Goal: Task Accomplishment & Management: Use online tool/utility

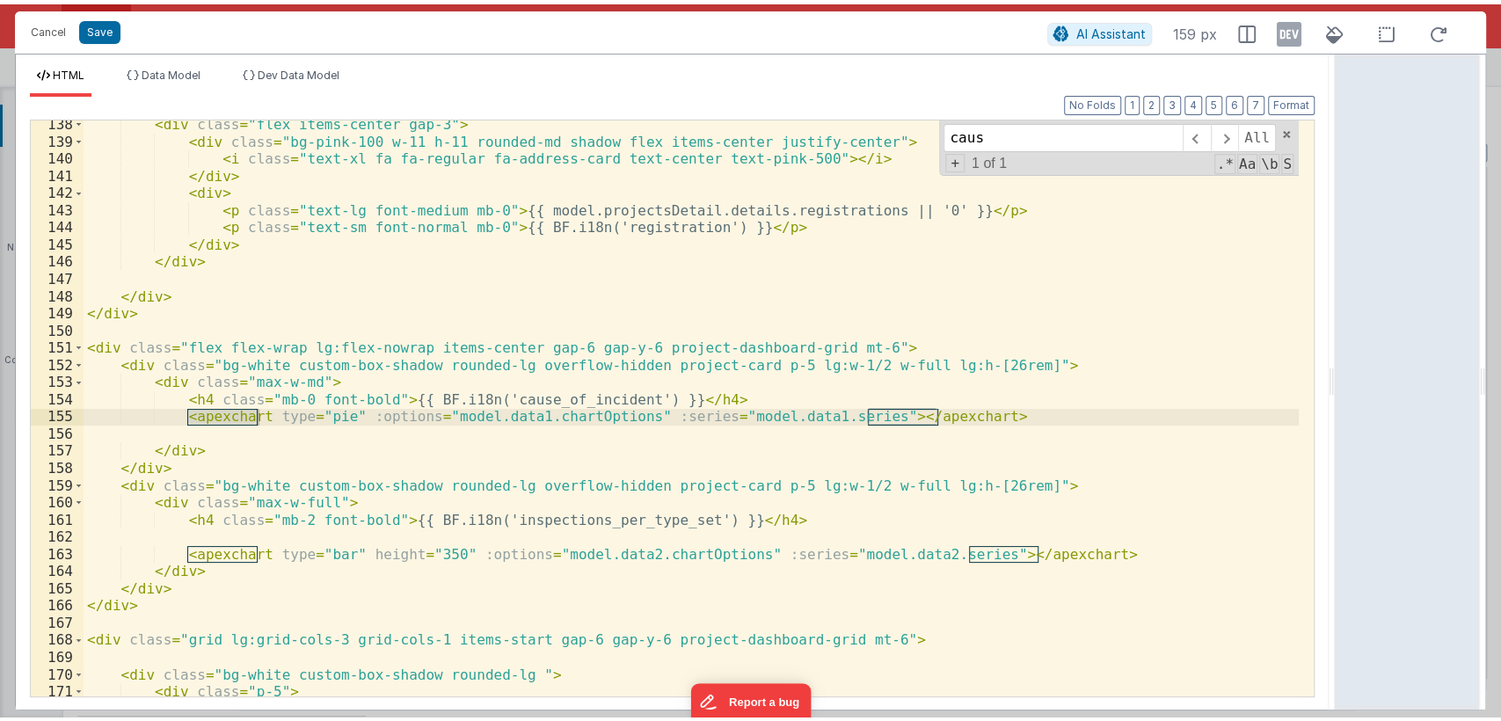
scroll to position [217, 0]
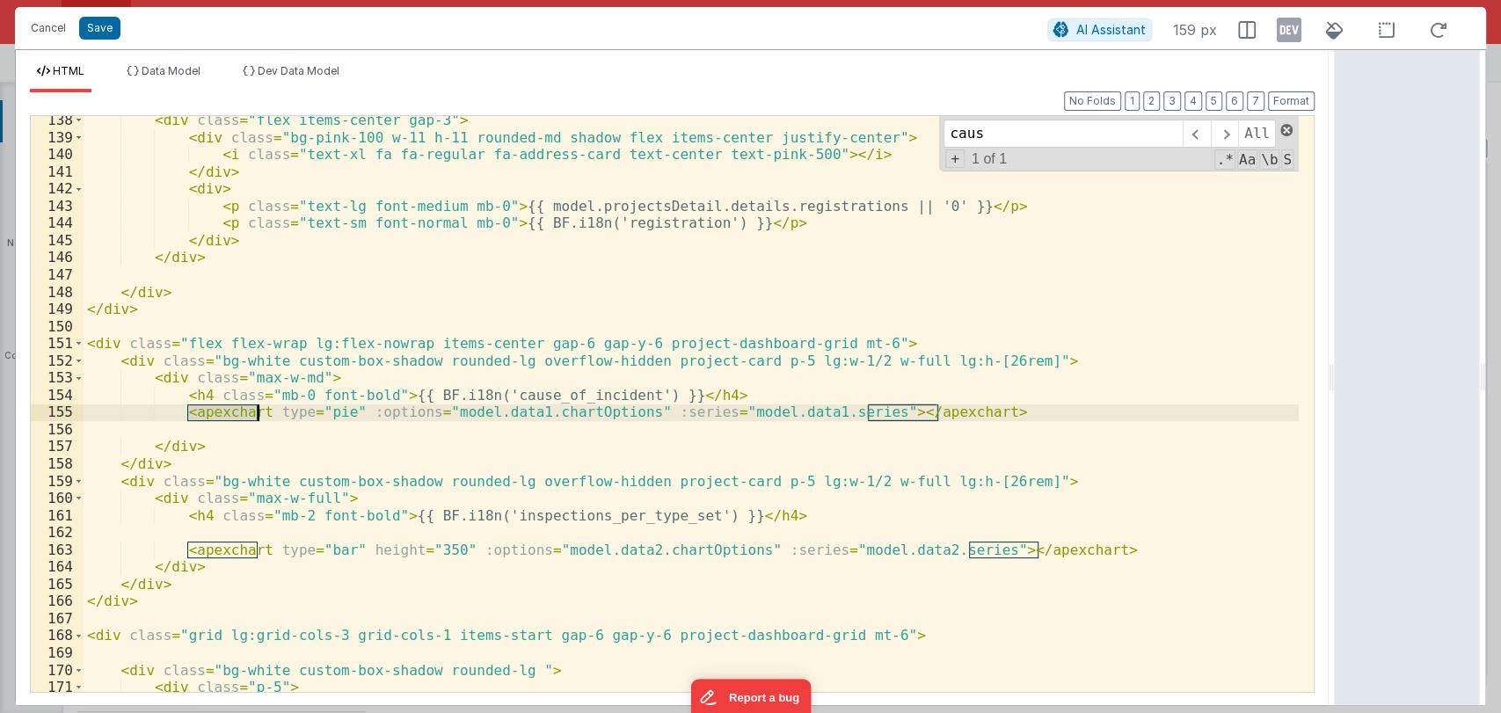
click at [1288, 128] on span at bounding box center [1286, 130] width 12 height 12
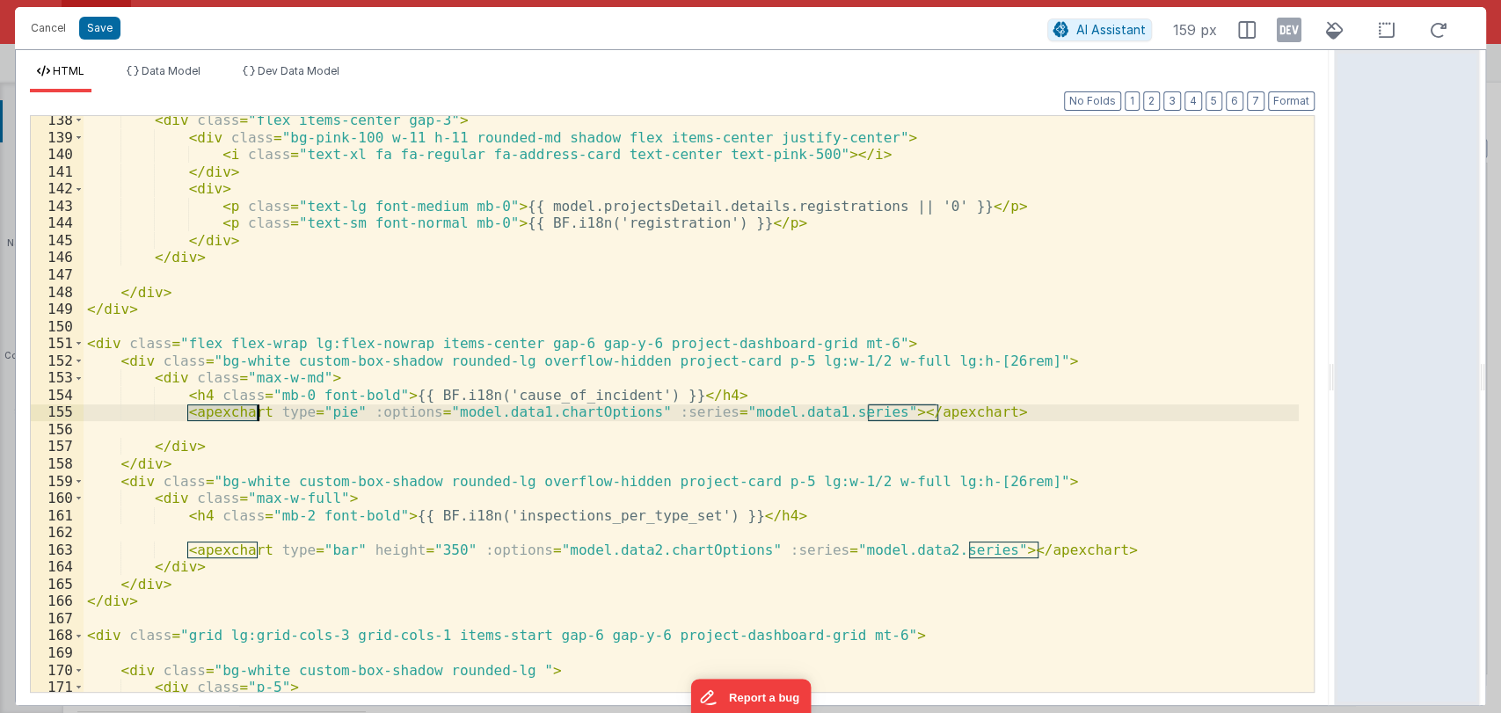
click at [1288, 128] on div "< div class = "flex items-center gap-3" > < div class = "bg-pink-100 w-11 h-11 …" at bounding box center [691, 417] width 1215 height 610
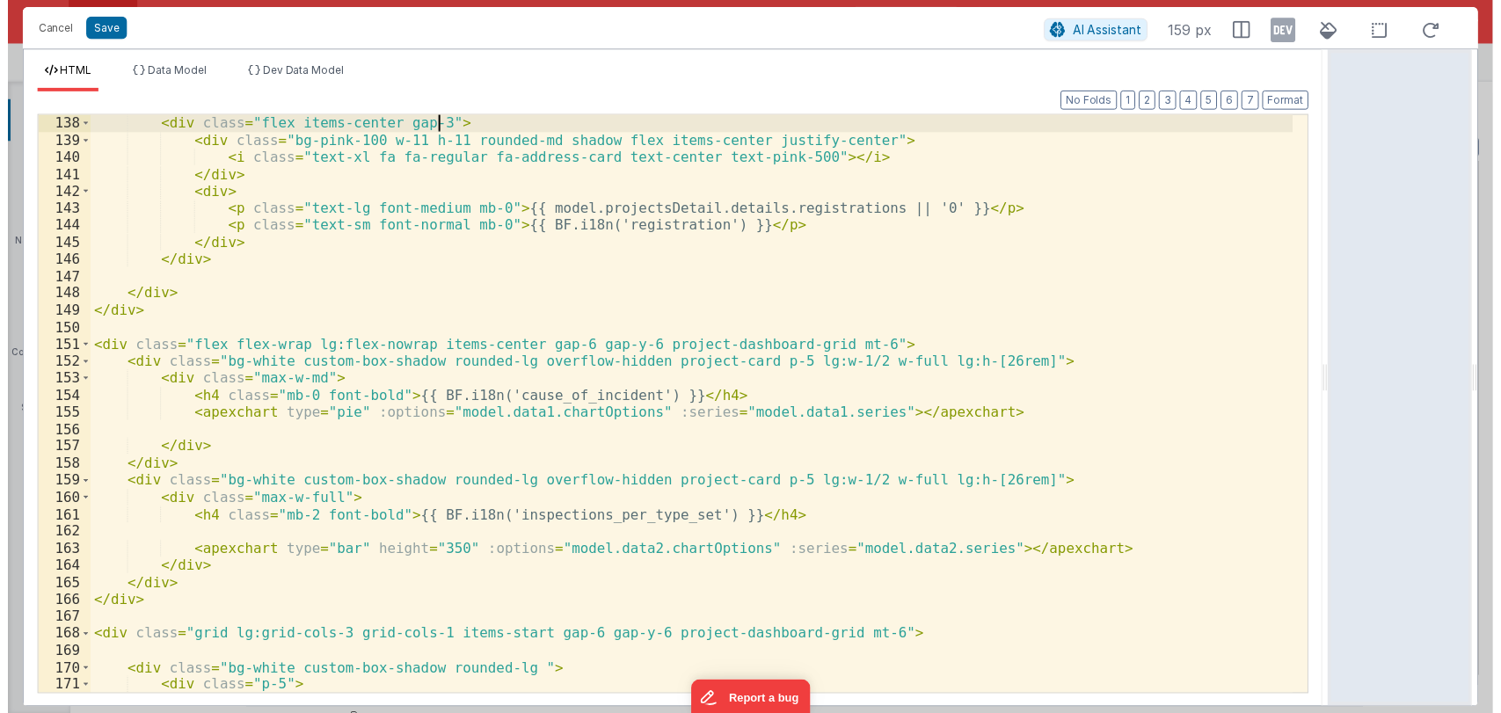
scroll to position [2526, 0]
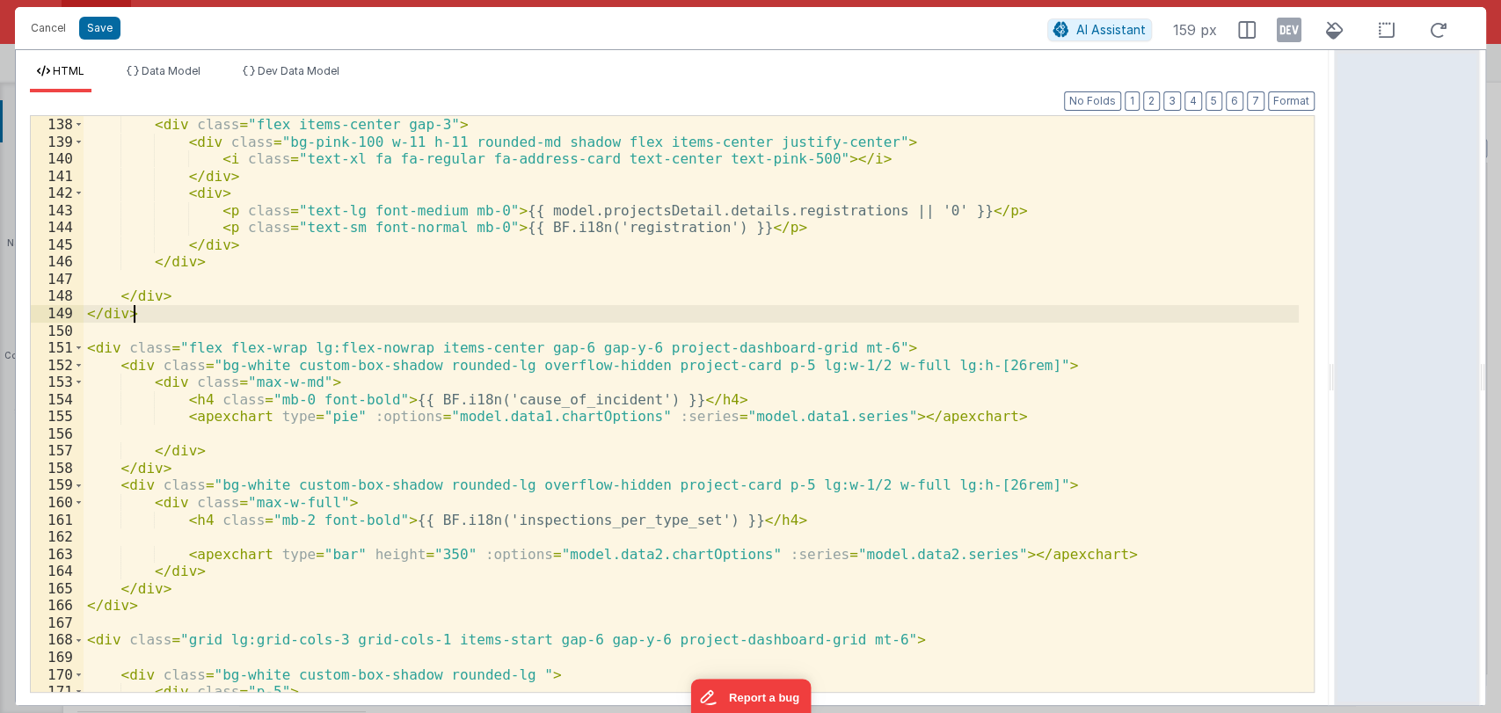
click at [1055, 314] on div "< div class = "flex items-center gap-3" > < div class = "bg-pink-100 w-11 h-11 …" at bounding box center [691, 421] width 1215 height 610
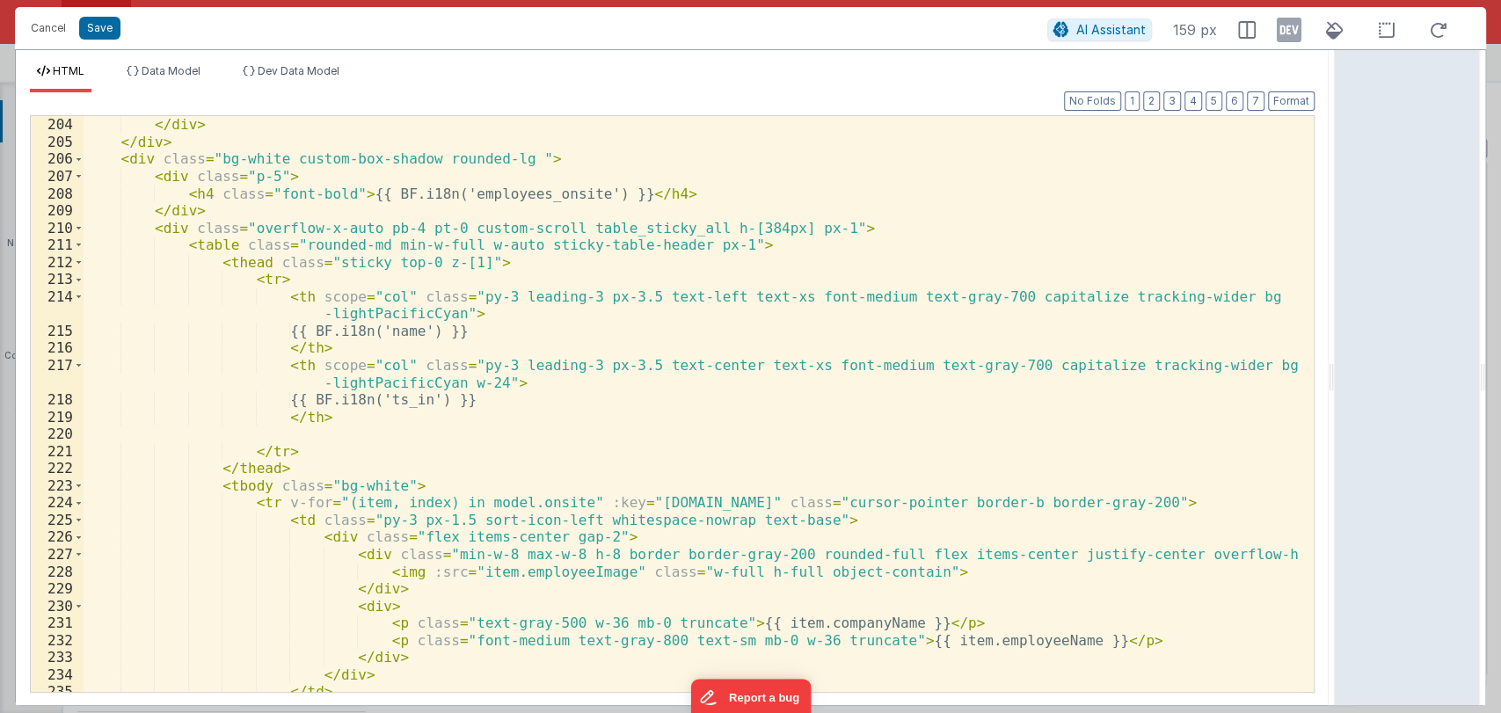
scroll to position [3713, 0]
click at [1204, 363] on div "</ div > </ div > </ div > < div class = "bg-white custom-box-shadow rounded-lg…" at bounding box center [691, 404] width 1215 height 610
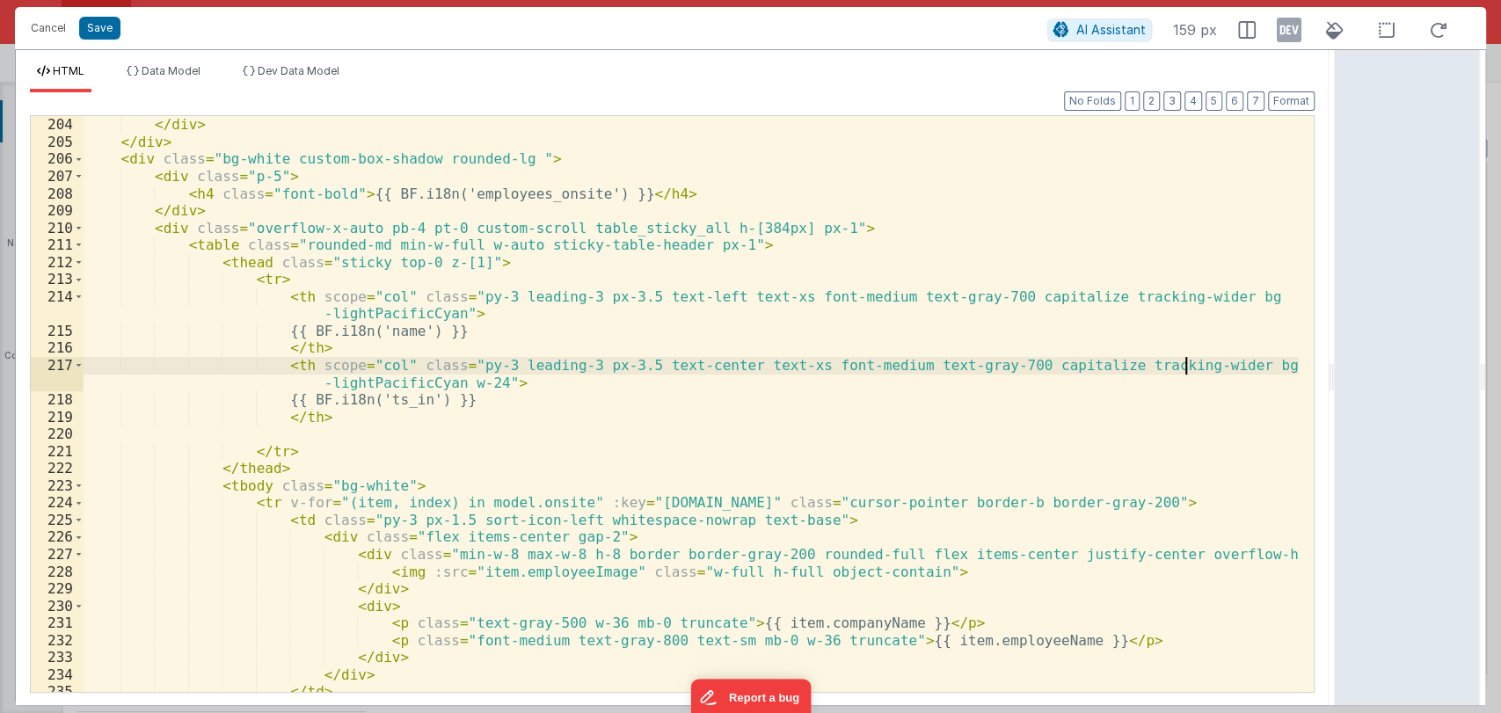
click at [777, 373] on div "</ div > </ div > </ div > < div class = "bg-white custom-box-shadow rounded-lg…" at bounding box center [691, 404] width 1215 height 610
click at [749, 382] on div "</ div > </ div > </ div > < div class = "bg-white custom-box-shadow rounded-lg…" at bounding box center [691, 404] width 1215 height 610
click at [652, 412] on div "</ div > </ div > </ div > < div class = "bg-white custom-box-shadow rounded-lg…" at bounding box center [691, 404] width 1215 height 610
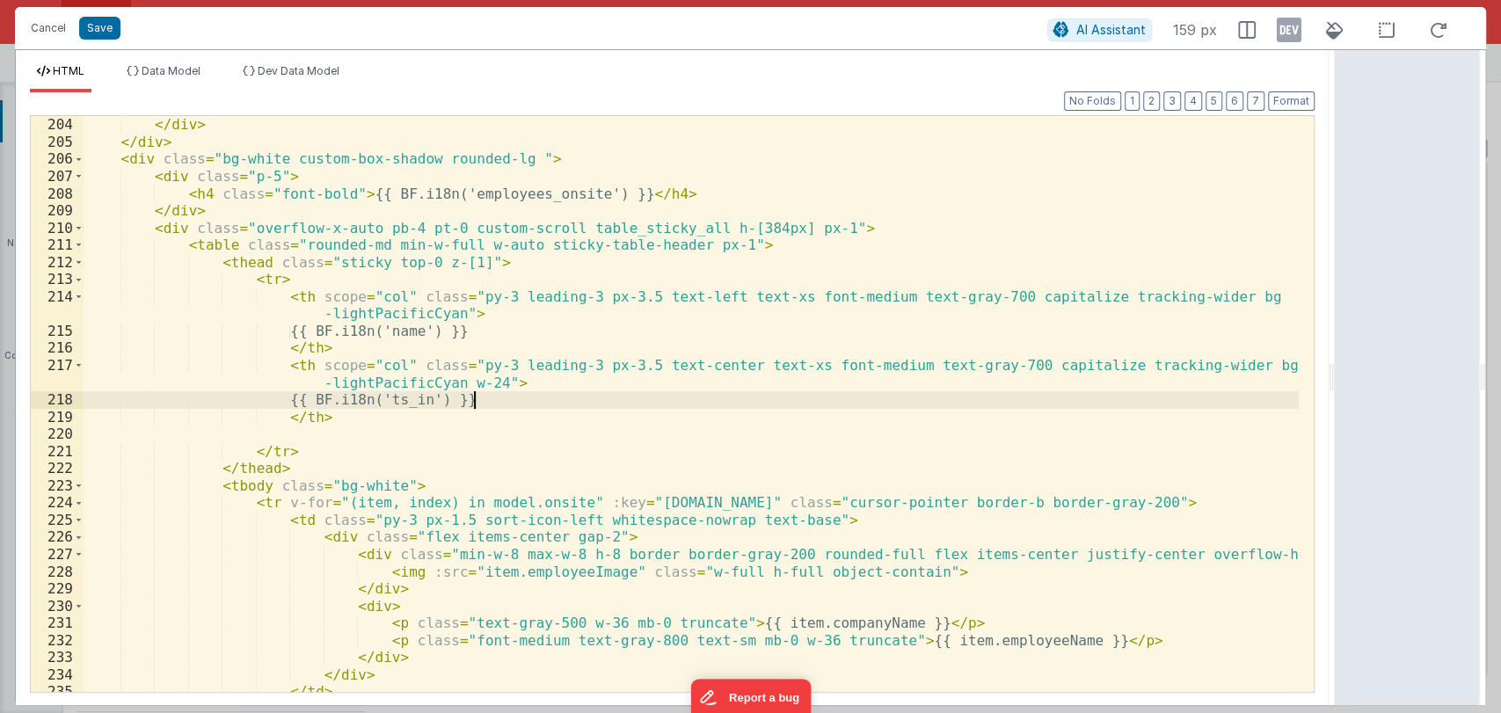
click at [629, 406] on div "</ div > </ div > </ div > < div class = "bg-white custom-box-shadow rounded-lg…" at bounding box center [691, 404] width 1215 height 610
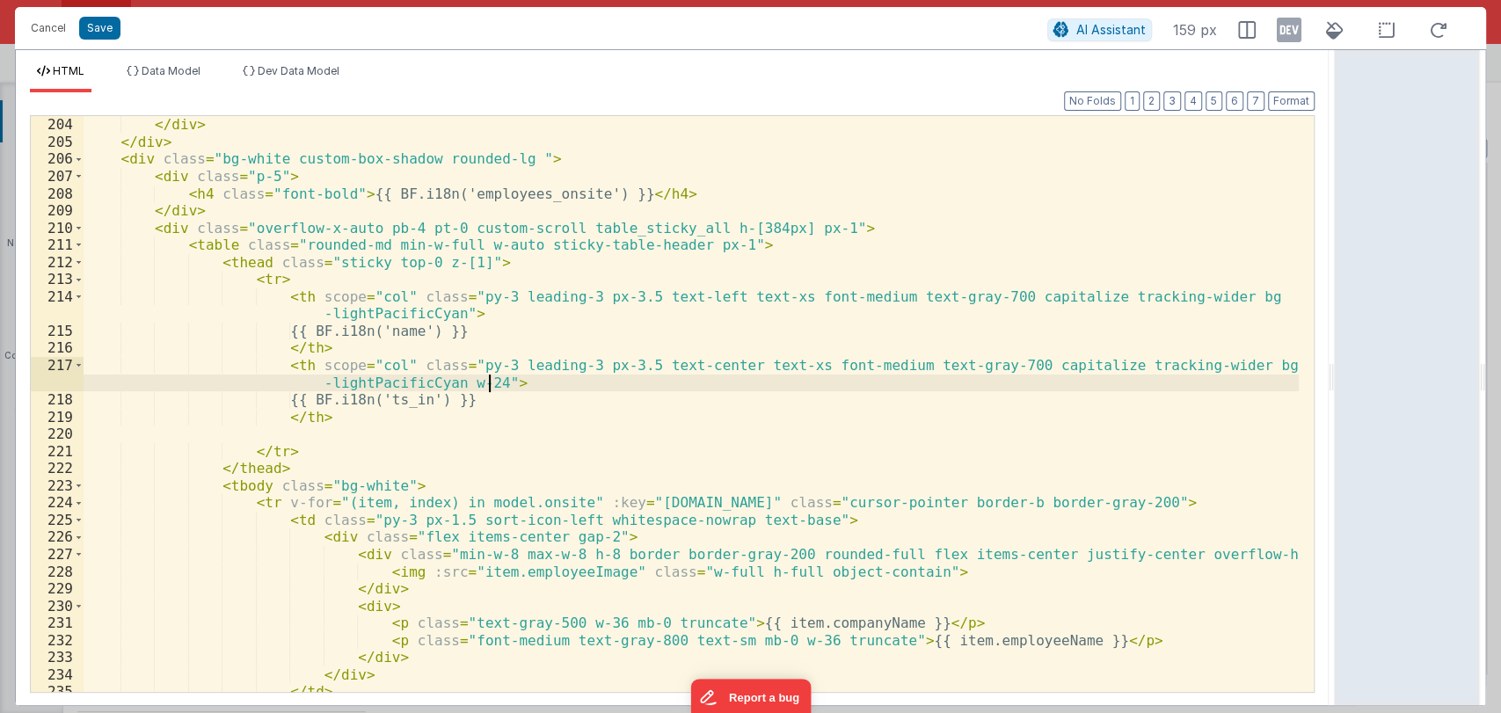
click at [608, 381] on div "</ div > </ div > </ div > < div class = "bg-white custom-box-shadow rounded-lg…" at bounding box center [691, 404] width 1215 height 610
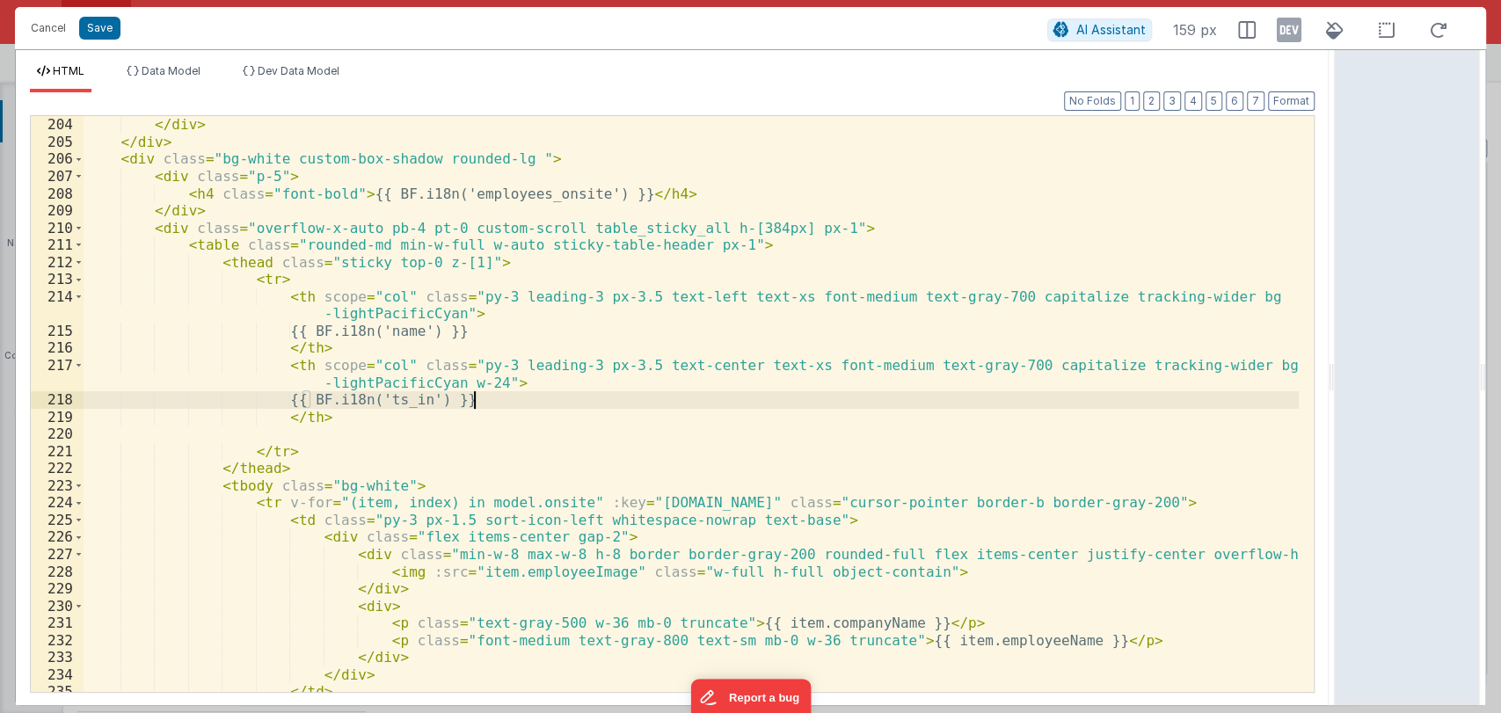
click at [600, 396] on div "</ div > </ div > </ div > < div class = "bg-white custom-box-shadow rounded-lg…" at bounding box center [691, 404] width 1215 height 610
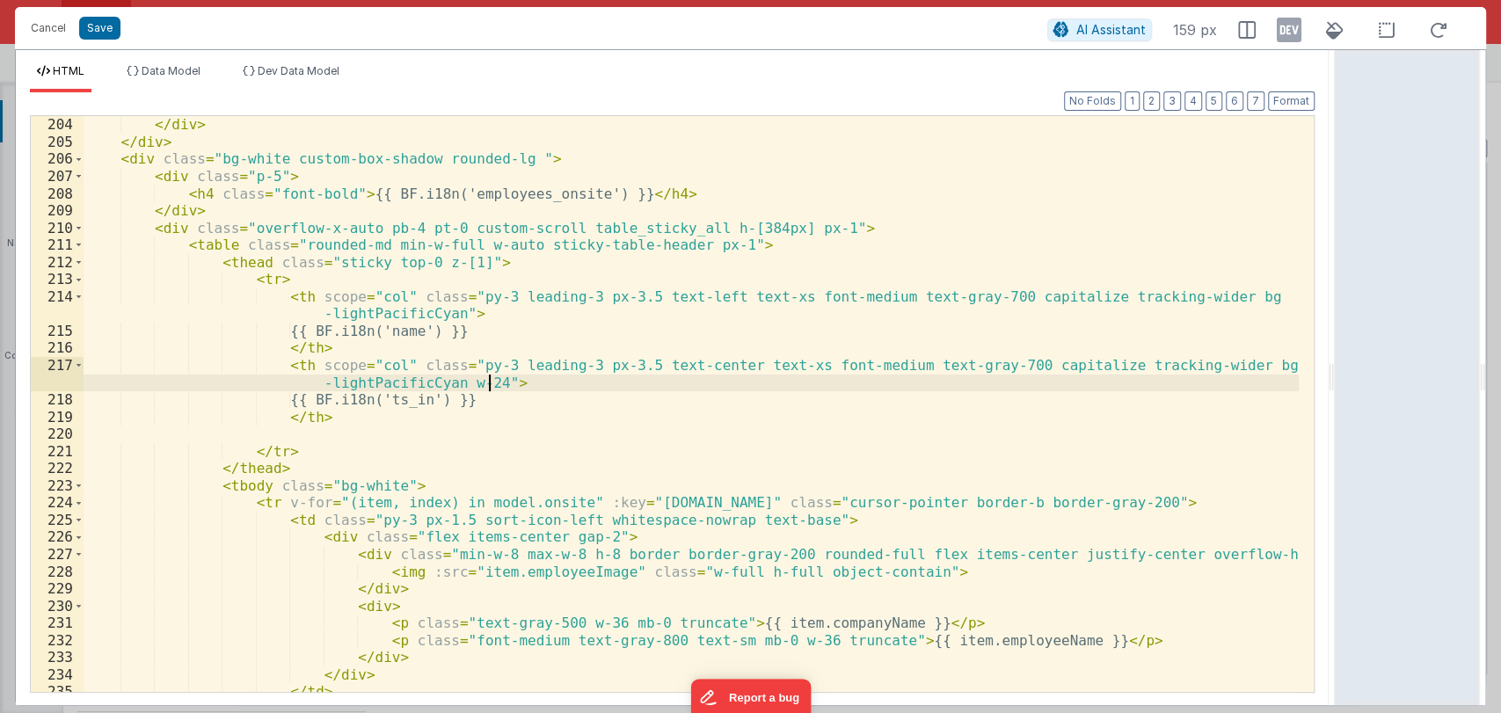
click at [558, 379] on div "</ div > </ div > </ div > < div class = "bg-white custom-box-shadow rounded-lg…" at bounding box center [691, 404] width 1215 height 610
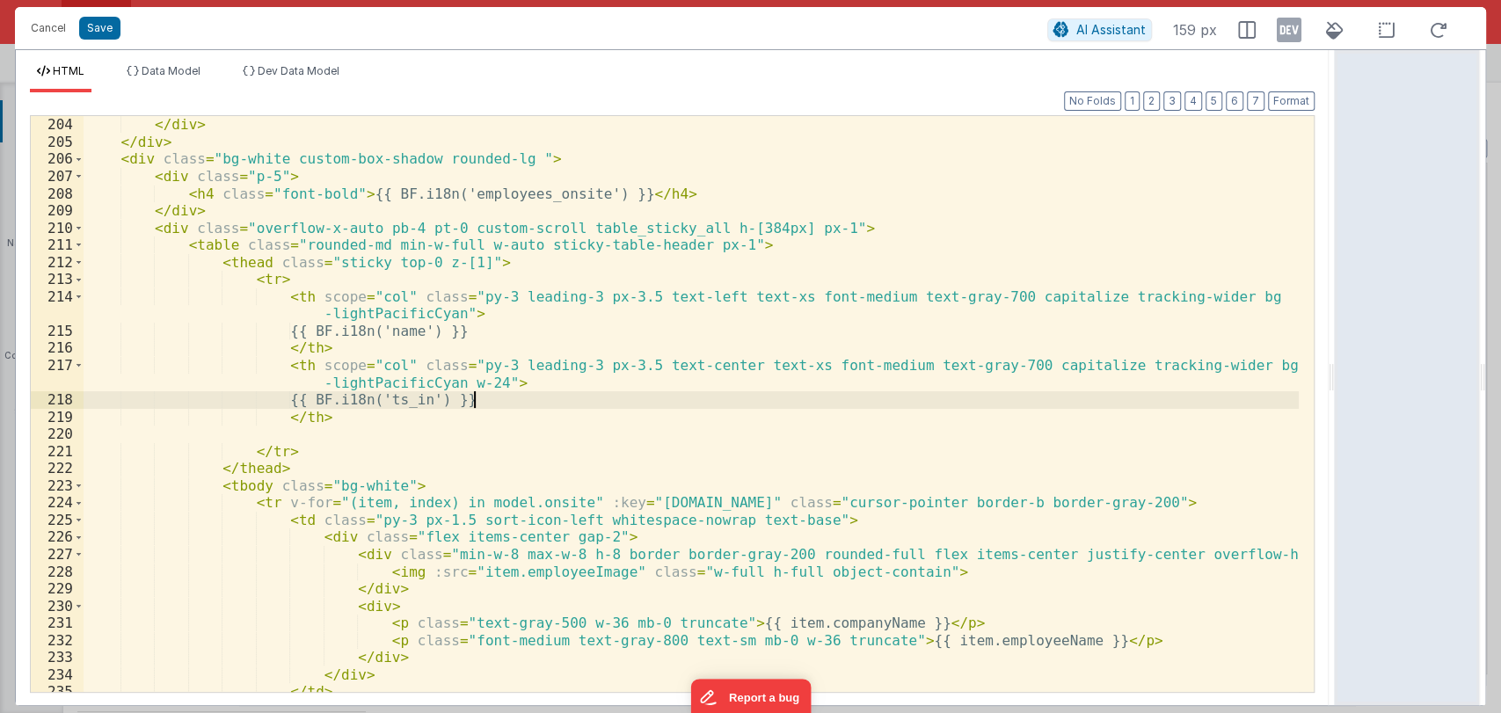
click at [549, 401] on div "</ div > </ div > </ div > < div class = "bg-white custom-box-shadow rounded-lg…" at bounding box center [691, 404] width 1215 height 610
click at [546, 381] on div "</ div > </ div > </ div > < div class = "bg-white custom-box-shadow rounded-lg…" at bounding box center [691, 404] width 1215 height 610
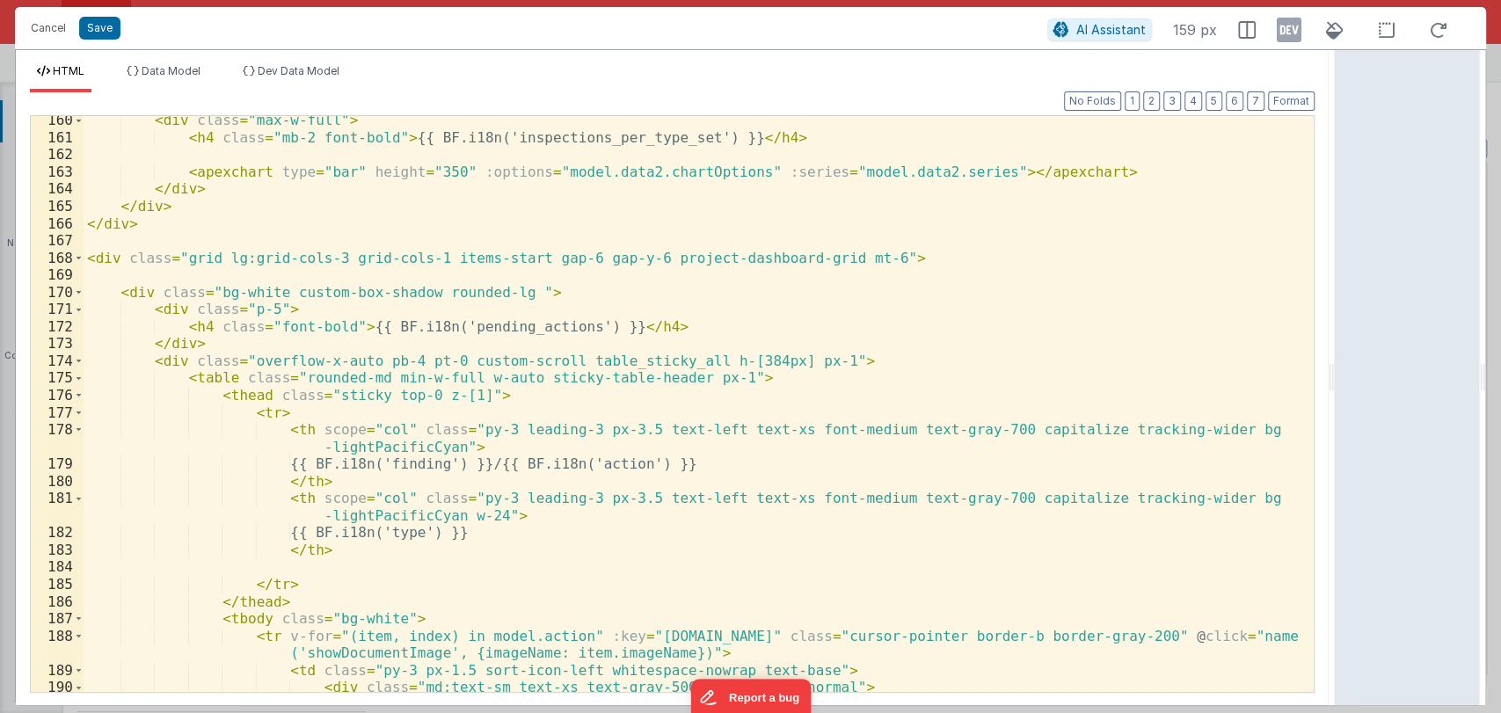
scroll to position [2909, 0]
click at [627, 535] on div "< div class = "max-w-full" > < h4 class = "mb-2 font-bold" > {{ BF.i18n('inspec…" at bounding box center [691, 418] width 1215 height 610
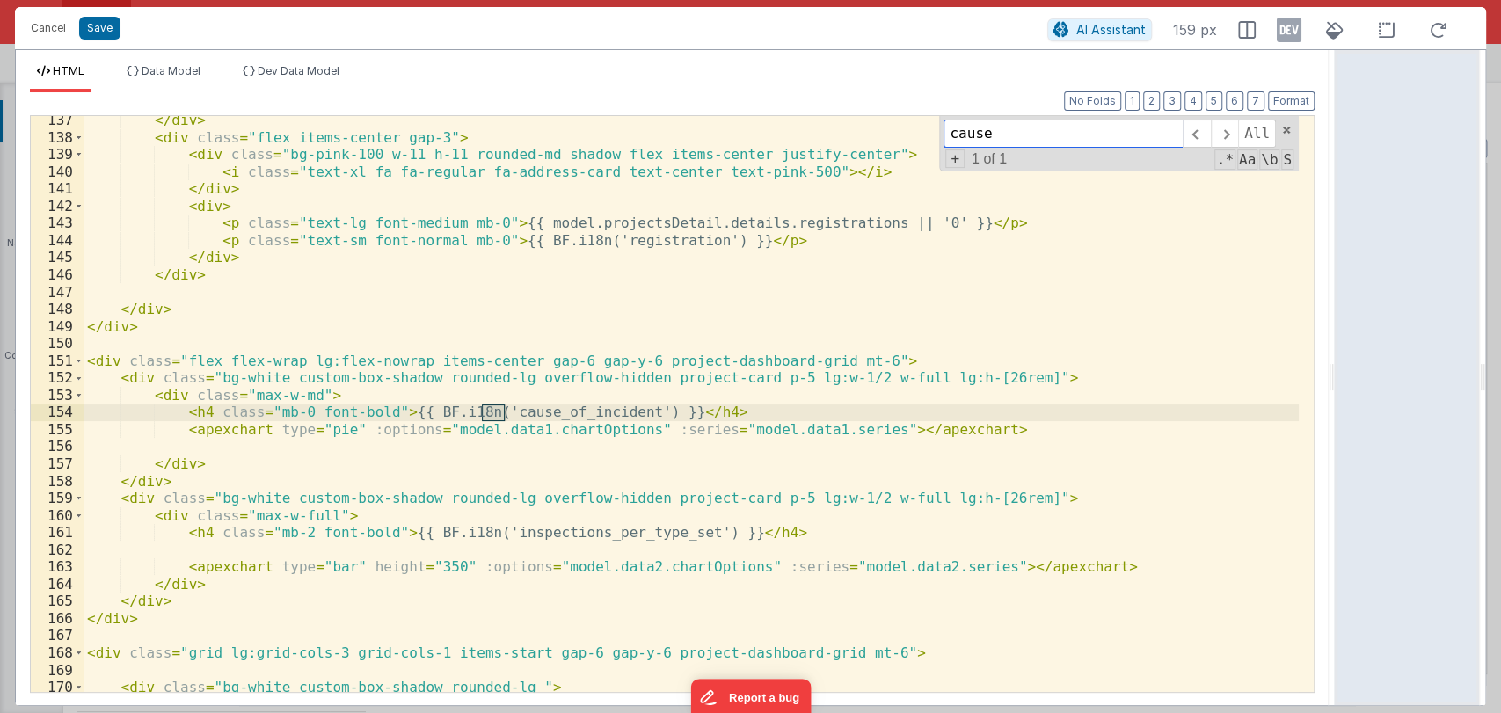
scroll to position [2514, 0]
type input "cause"
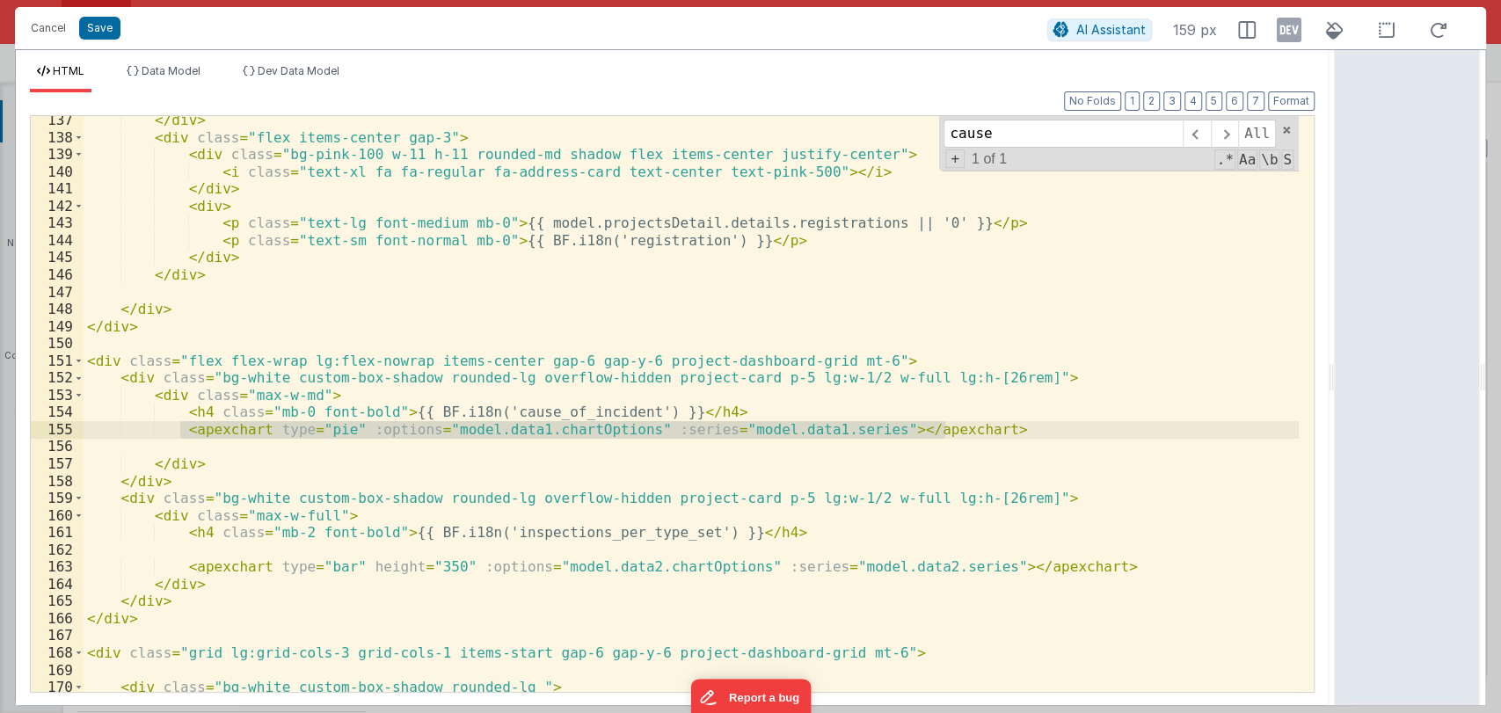
drag, startPoint x: 179, startPoint y: 431, endPoint x: 999, endPoint y: 431, distance: 819.3
click at [999, 431] on div "</ div > < div class = "flex items-center gap-3" > < div class = "bg-pink-100 w…" at bounding box center [691, 417] width 1215 height 610
click at [168, 69] on span "Data Model" at bounding box center [171, 70] width 59 height 13
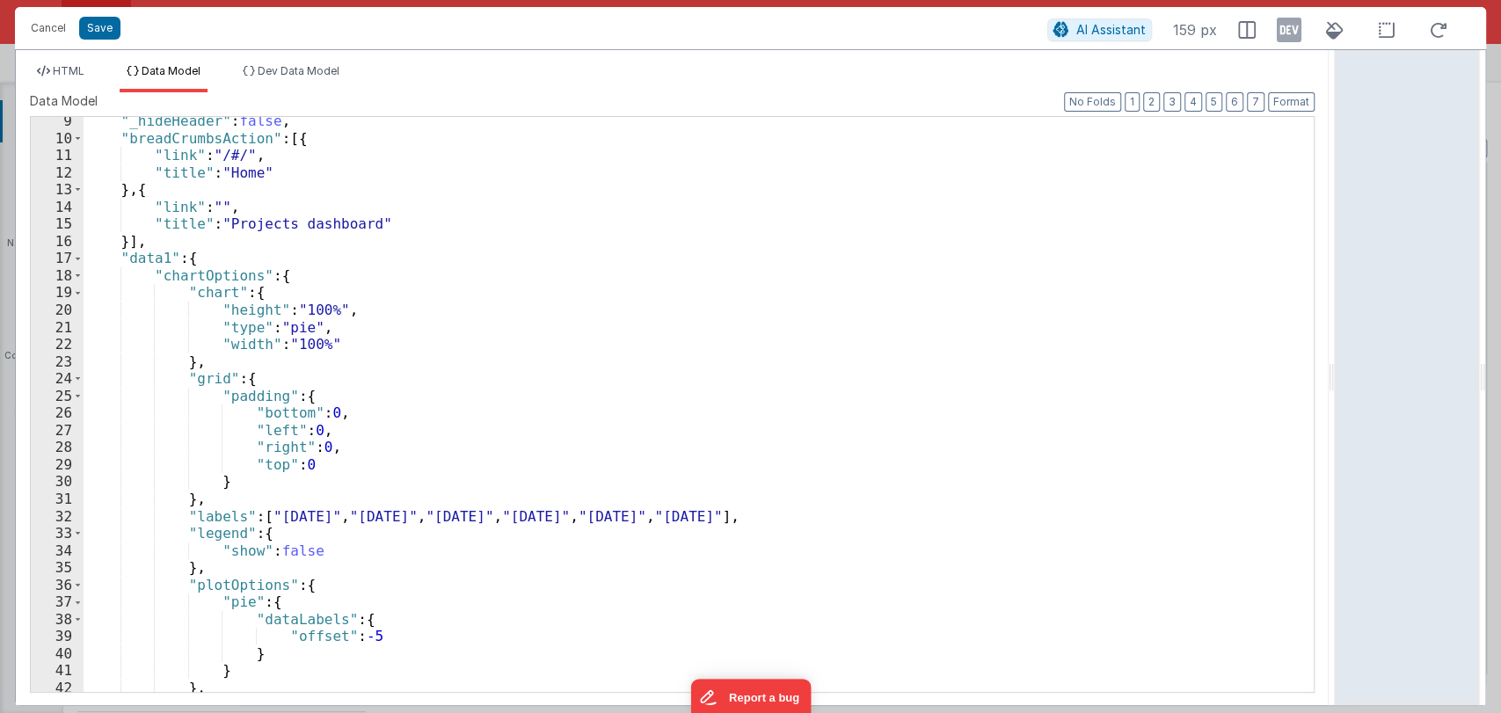
scroll to position [142, 0]
click at [295, 550] on div ""_hideHeader" : false , "breadCrumbsAction" : [{ "link" : "/#/" , "title" : "Ho…" at bounding box center [691, 417] width 1215 height 609
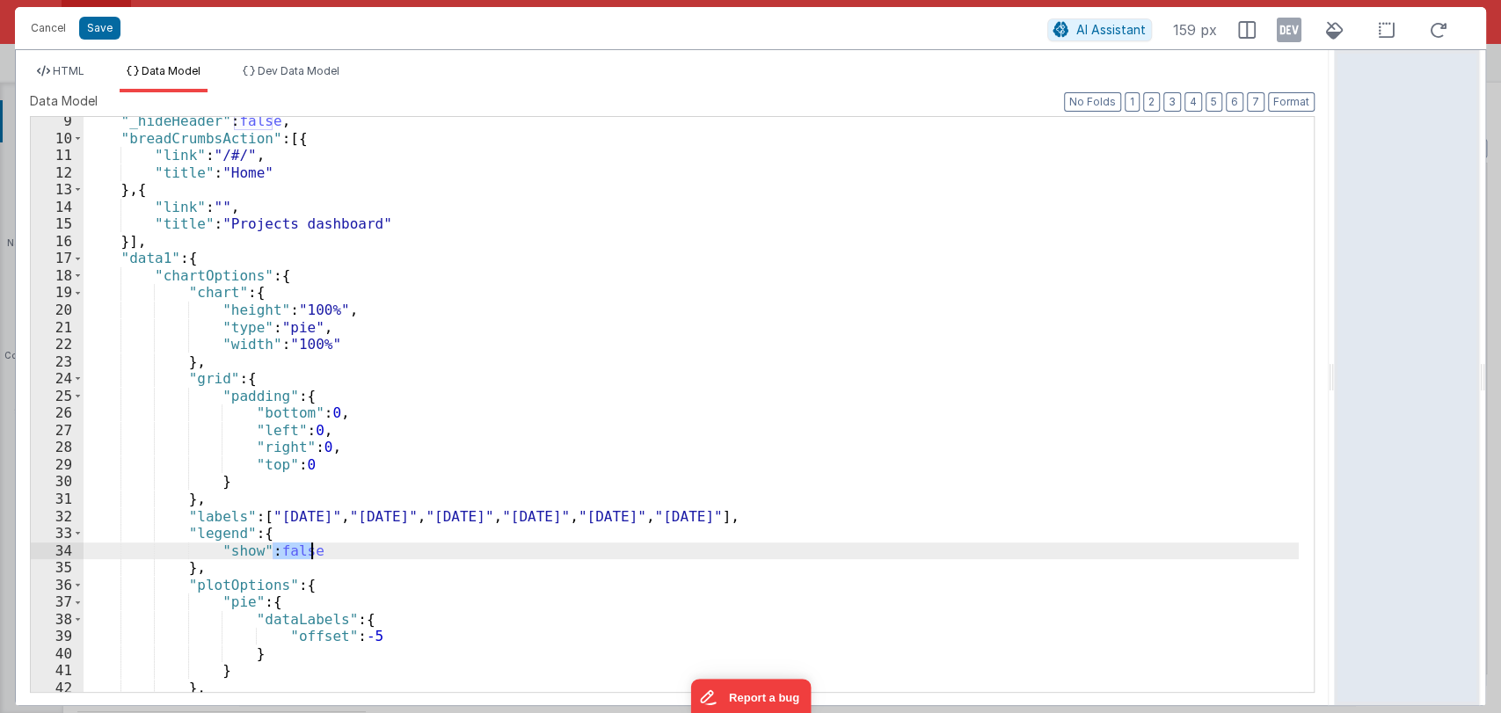
click at [295, 550] on div ""_hideHeader" : false , "breadCrumbsAction" : [{ "link" : "/#/" , "title" : "Ho…" at bounding box center [691, 417] width 1215 height 609
click at [106, 28] on button "Save" at bounding box center [99, 28] width 41 height 23
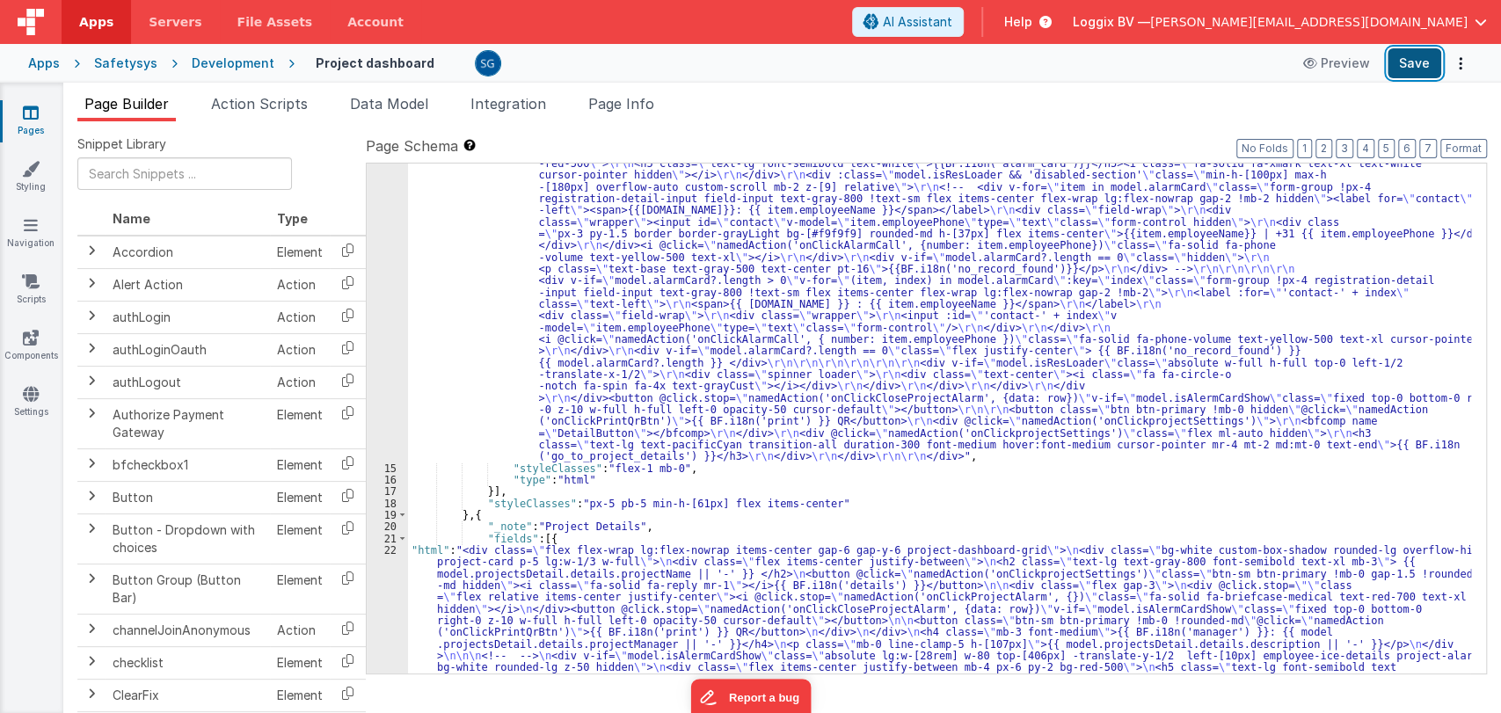
click at [1404, 75] on button "Save" at bounding box center [1414, 63] width 54 height 30
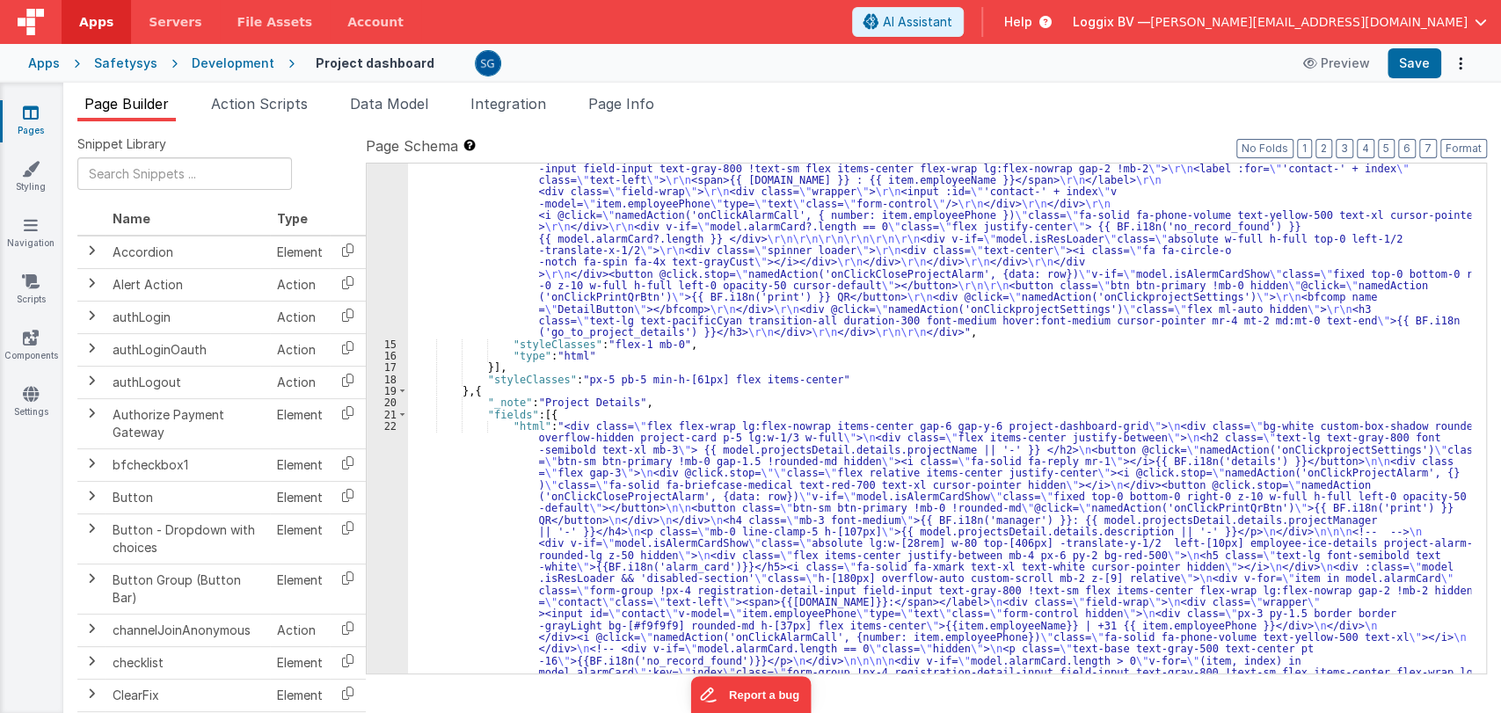
scroll to position [344, 0]
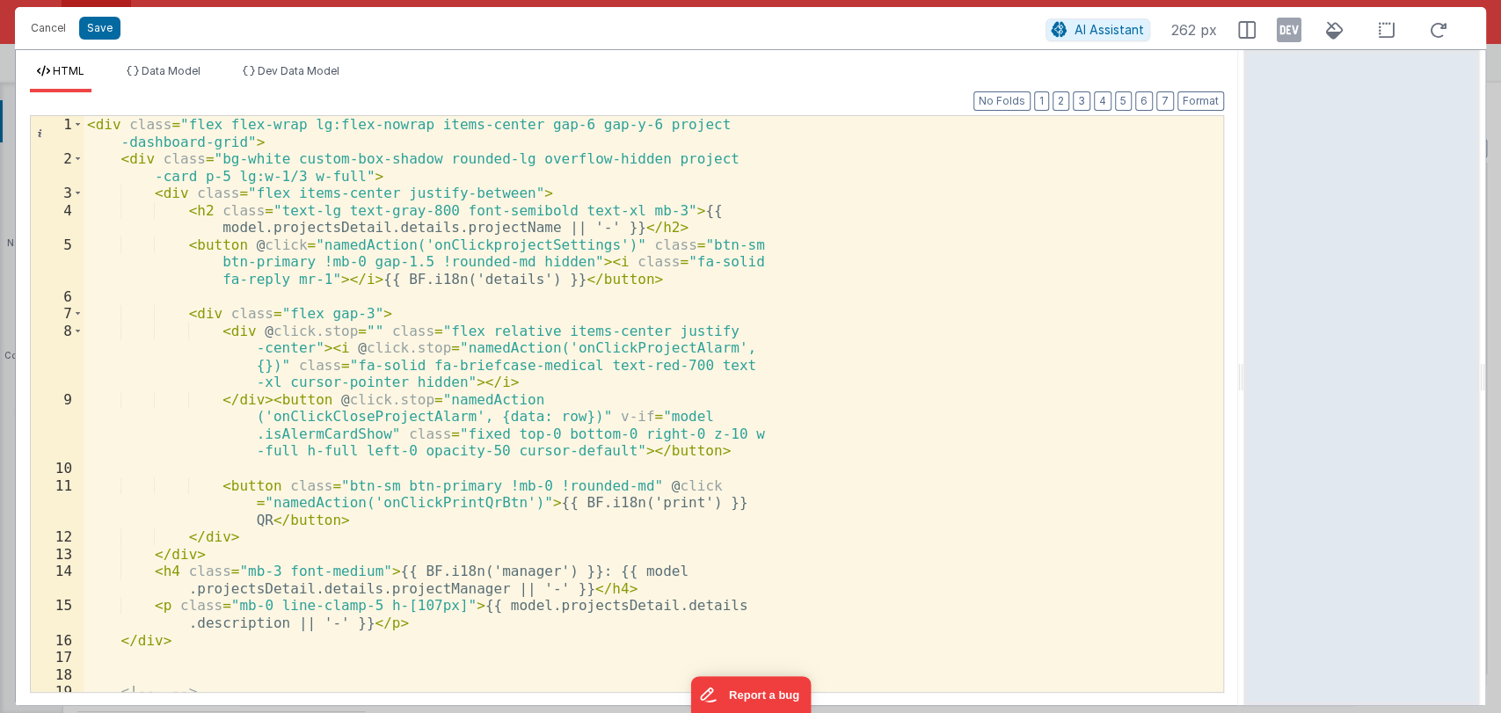
drag, startPoint x: 748, startPoint y: 376, endPoint x: 1322, endPoint y: 339, distance: 575.2
click at [1322, 339] on html "Cancel Save AI Assistant 262 px HTML Data Model Dev Data Model Format 7 6 5 4 3…" at bounding box center [750, 356] width 1501 height 713
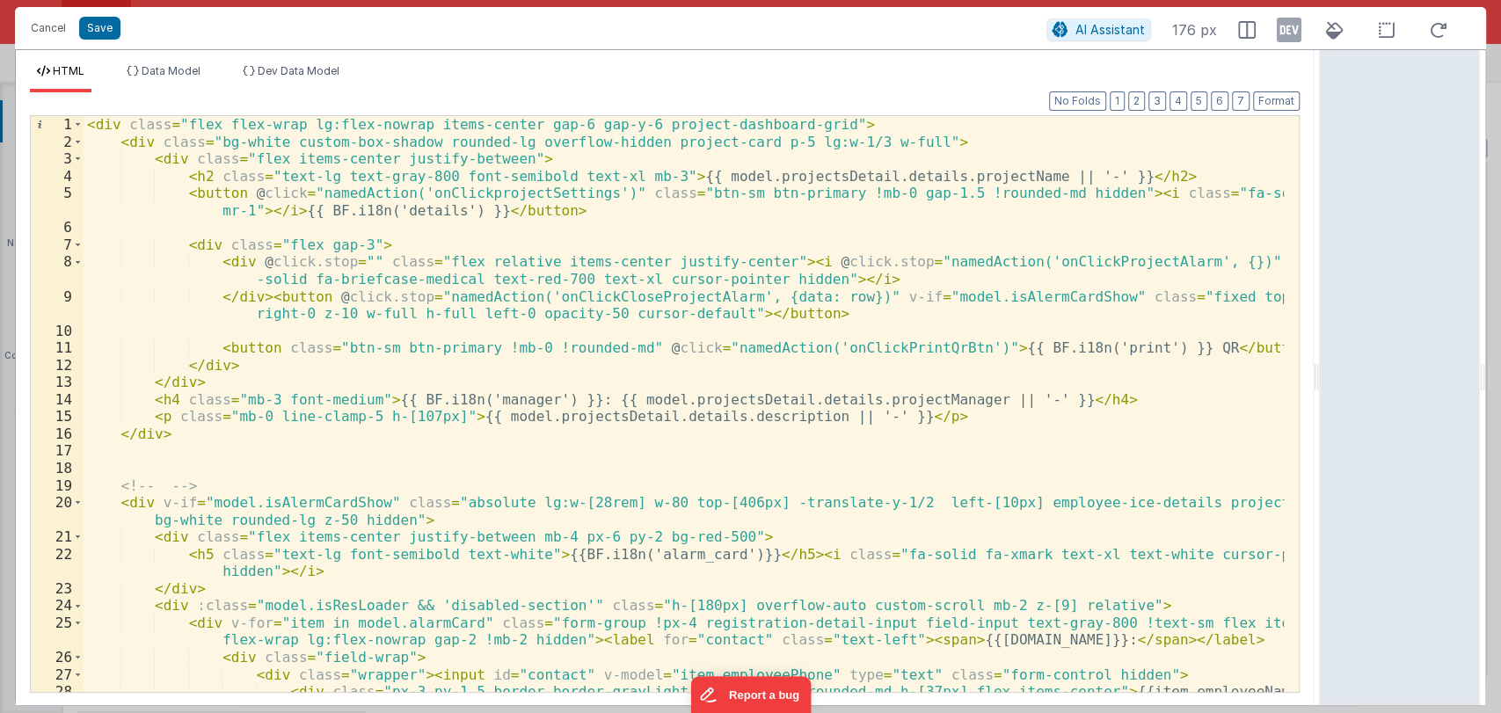
click at [825, 447] on div "< div class = "flex flex-wrap lg:flex-nowrap items-center gap-6 gap-y-6 project…" at bounding box center [684, 430] width 1201 height 628
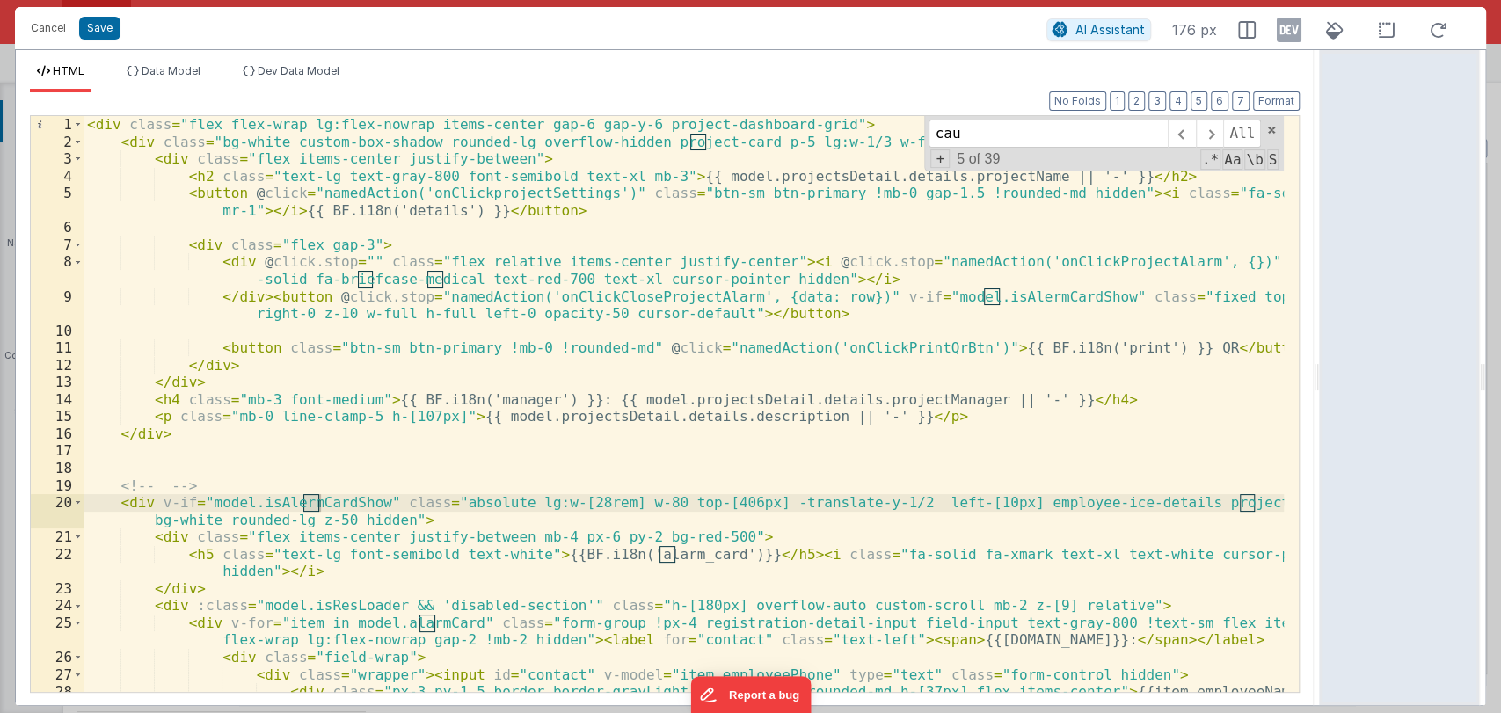
scroll to position [2532, 0]
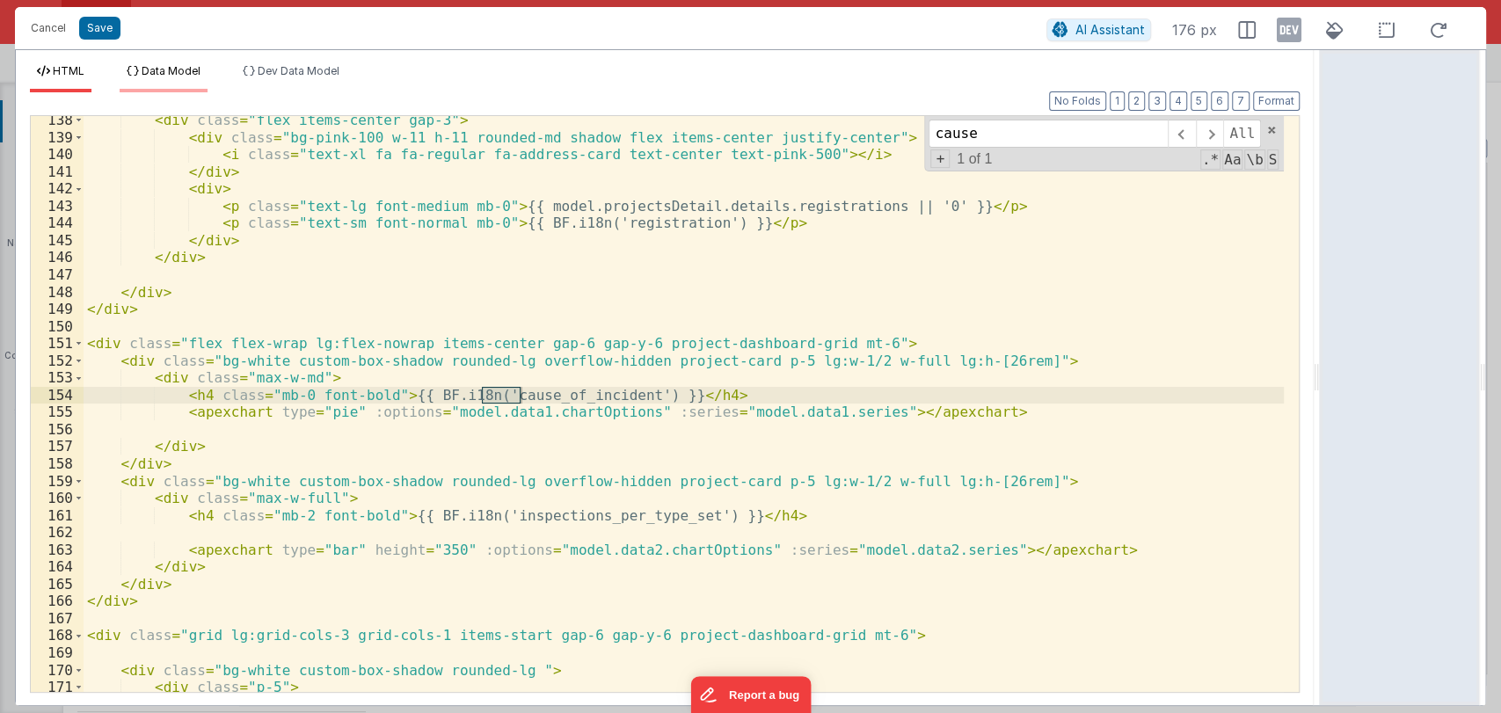
type input "cause"
click at [178, 64] on span "Data Model" at bounding box center [171, 70] width 59 height 13
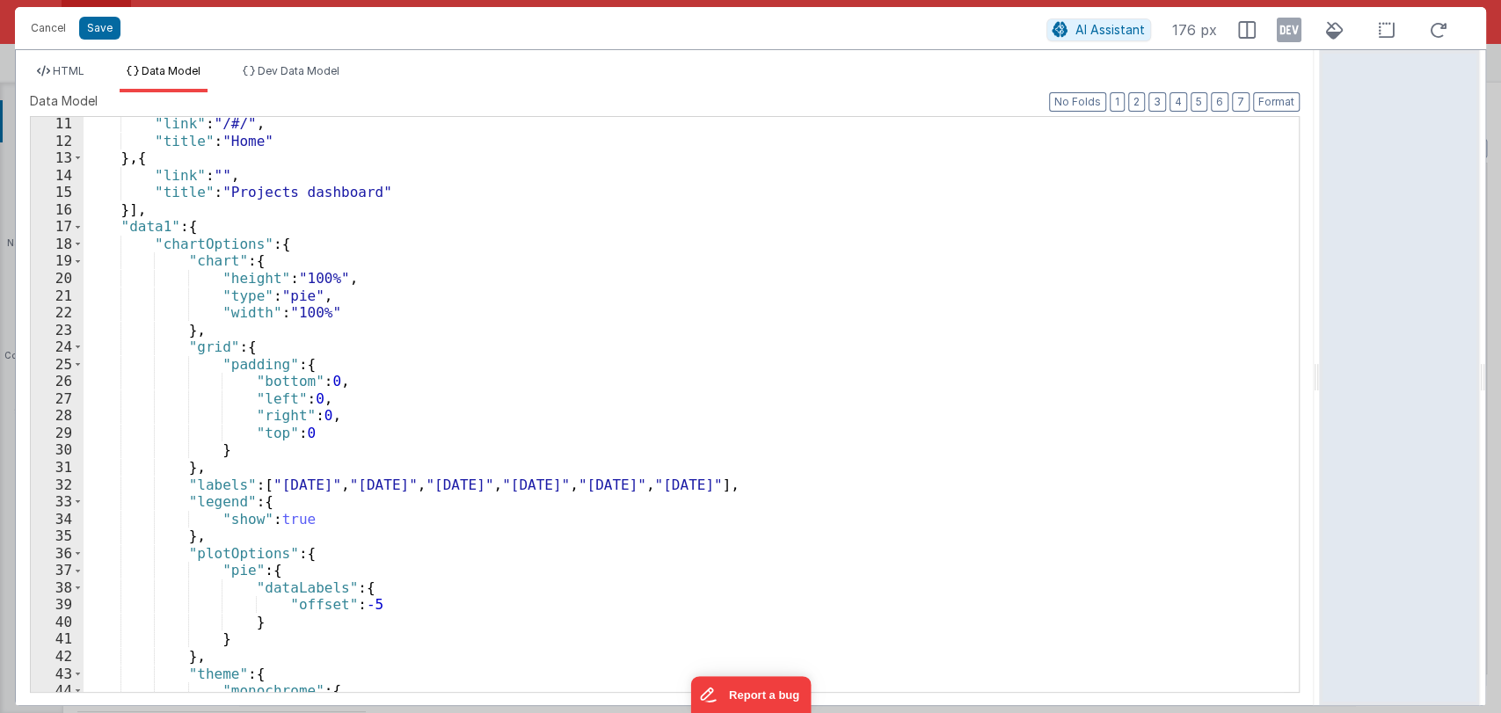
scroll to position [149, 0]
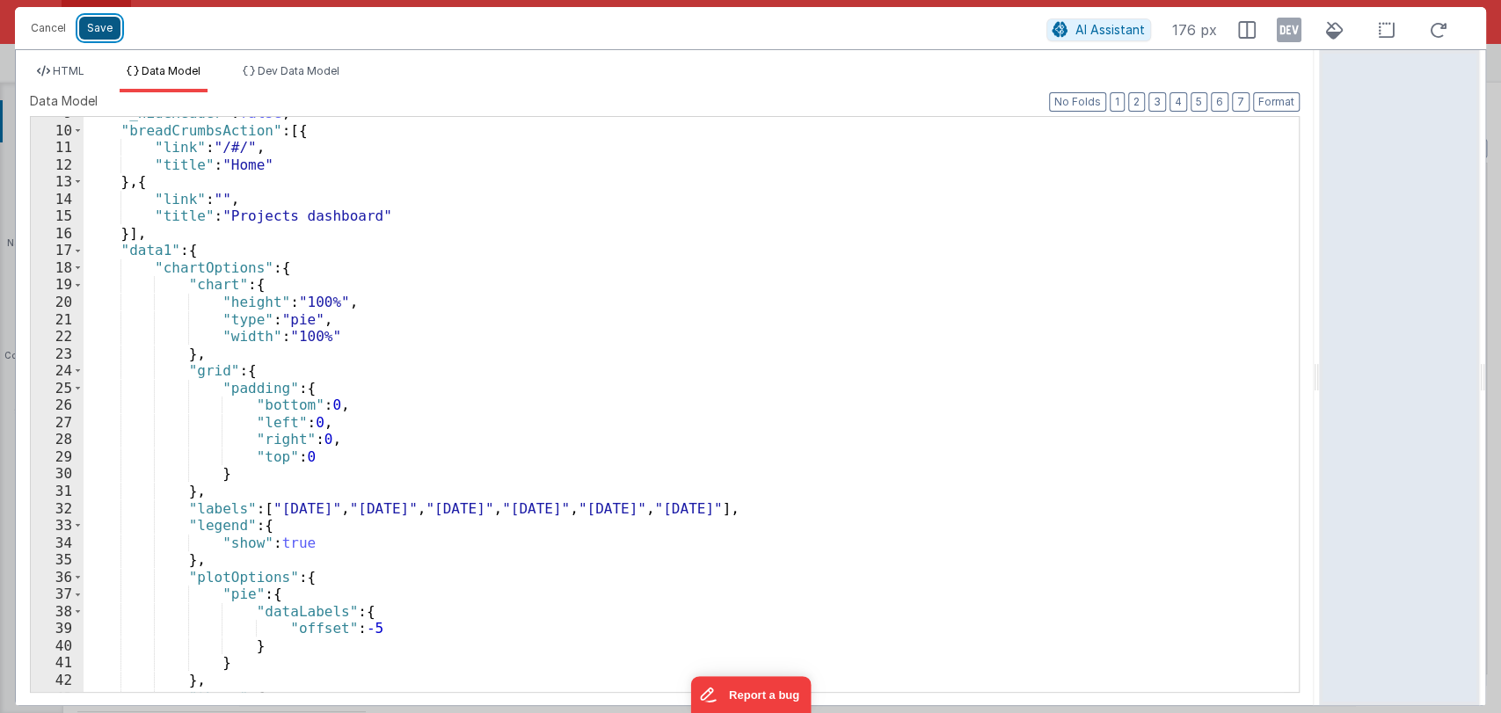
click at [97, 22] on button "Save" at bounding box center [99, 28] width 41 height 23
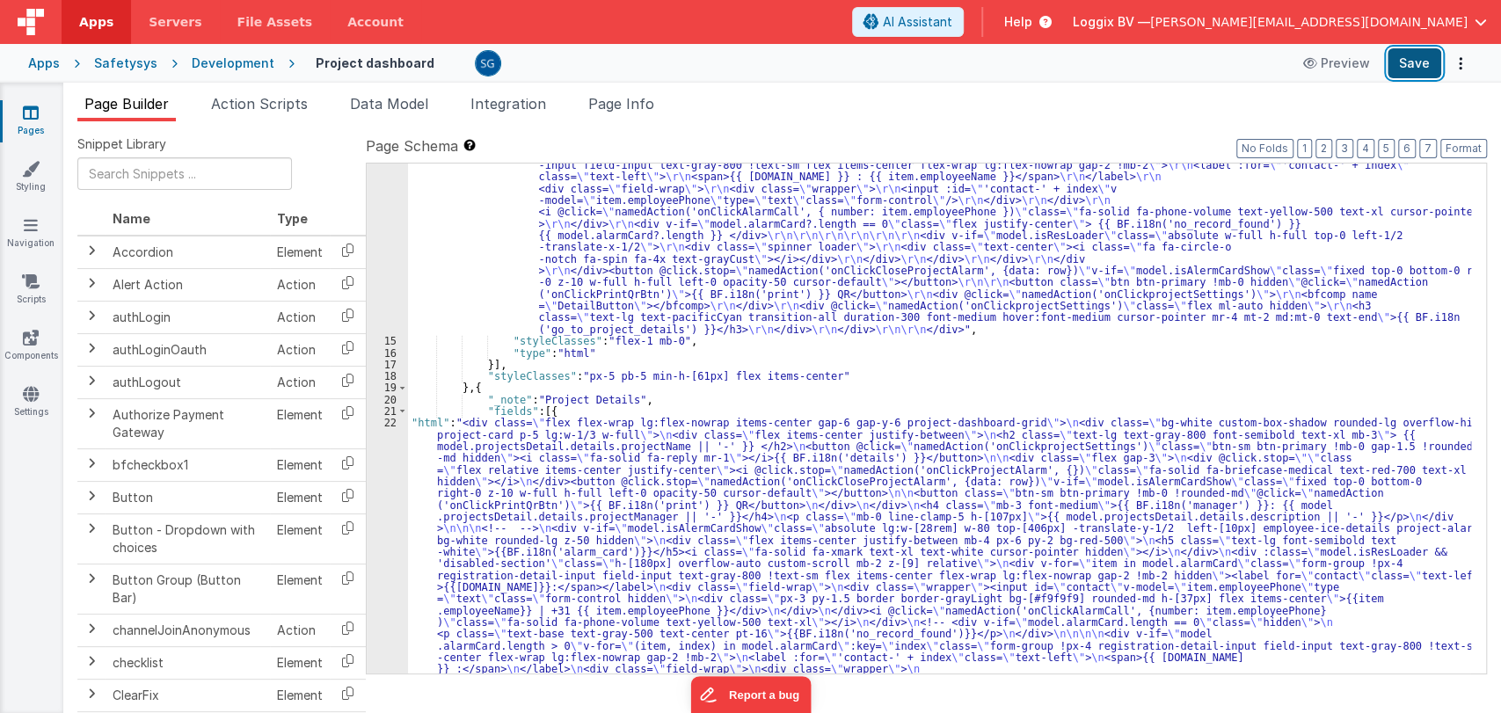
click at [1414, 51] on button "Save" at bounding box center [1414, 63] width 54 height 30
click at [366, 107] on span "Data Model" at bounding box center [389, 104] width 78 height 18
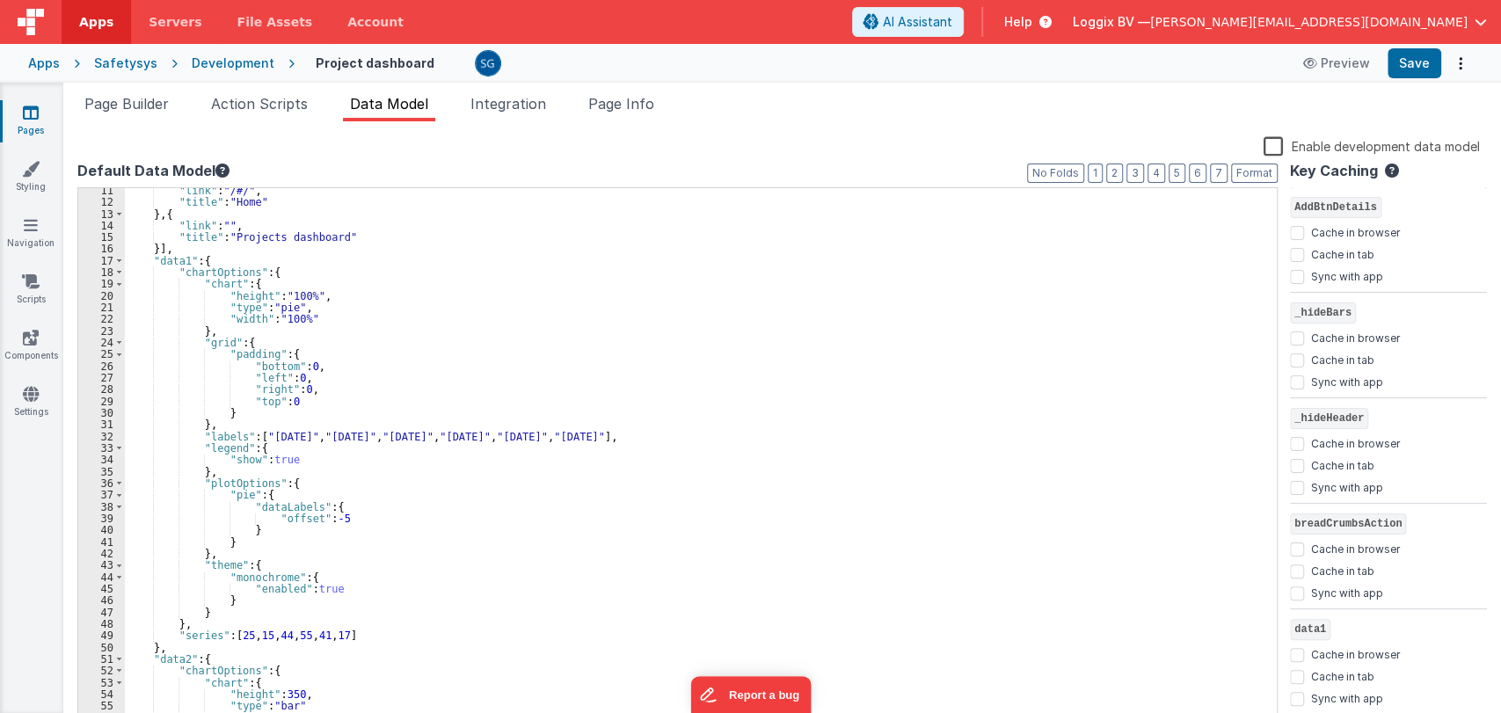
scroll to position [120, 0]
click at [273, 454] on div ""link" : "/#/" , "title" : "Home" } , { "link" : "" , "title" : "Projects dashb…" at bounding box center [693, 466] width 1137 height 563
click at [275, 458] on div ""link" : "/#/" , "title" : "Home" } , { "link" : "" , "title" : "Projects dashb…" at bounding box center [693, 466] width 1137 height 563
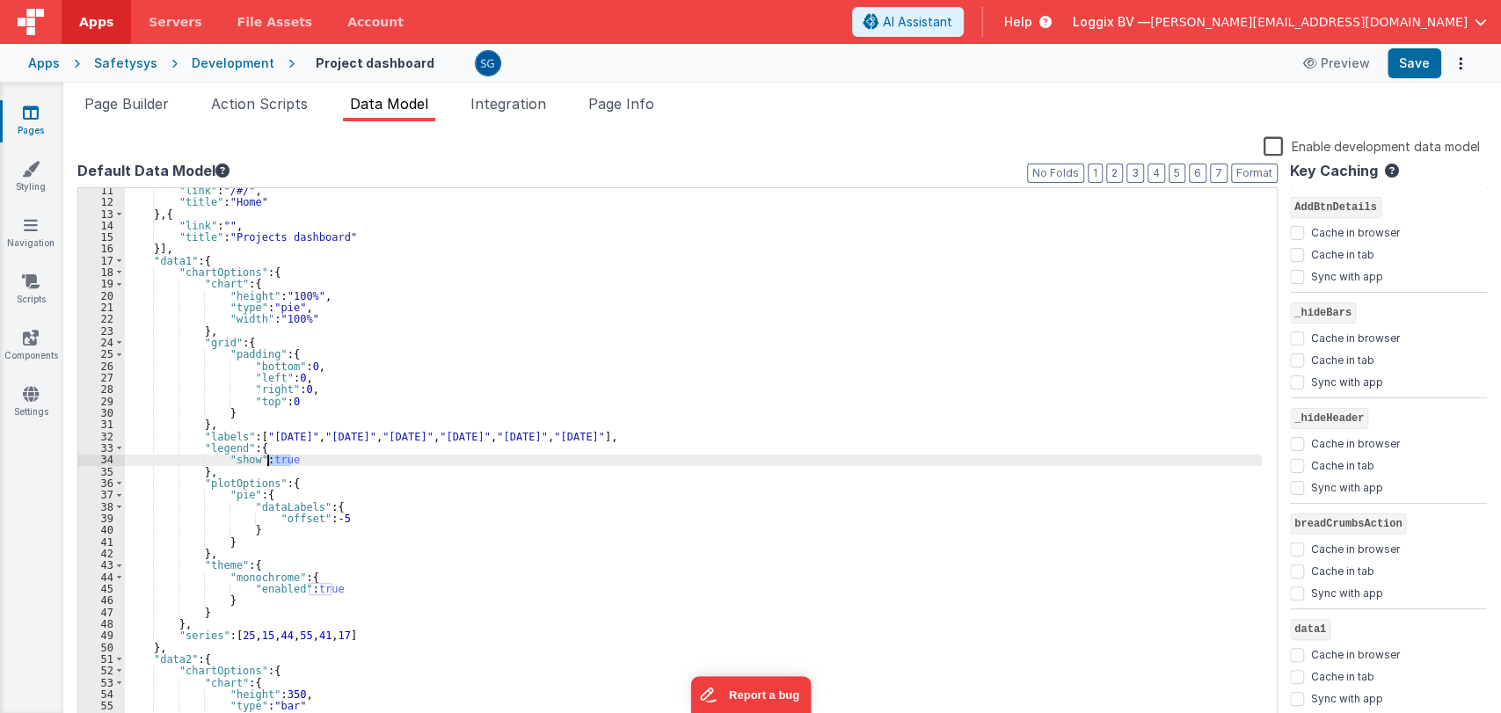
click at [275, 458] on div ""link" : "/#/" , "title" : "Home" } , { "link" : "" , "title" : "Projects dashb…" at bounding box center [693, 466] width 1137 height 563
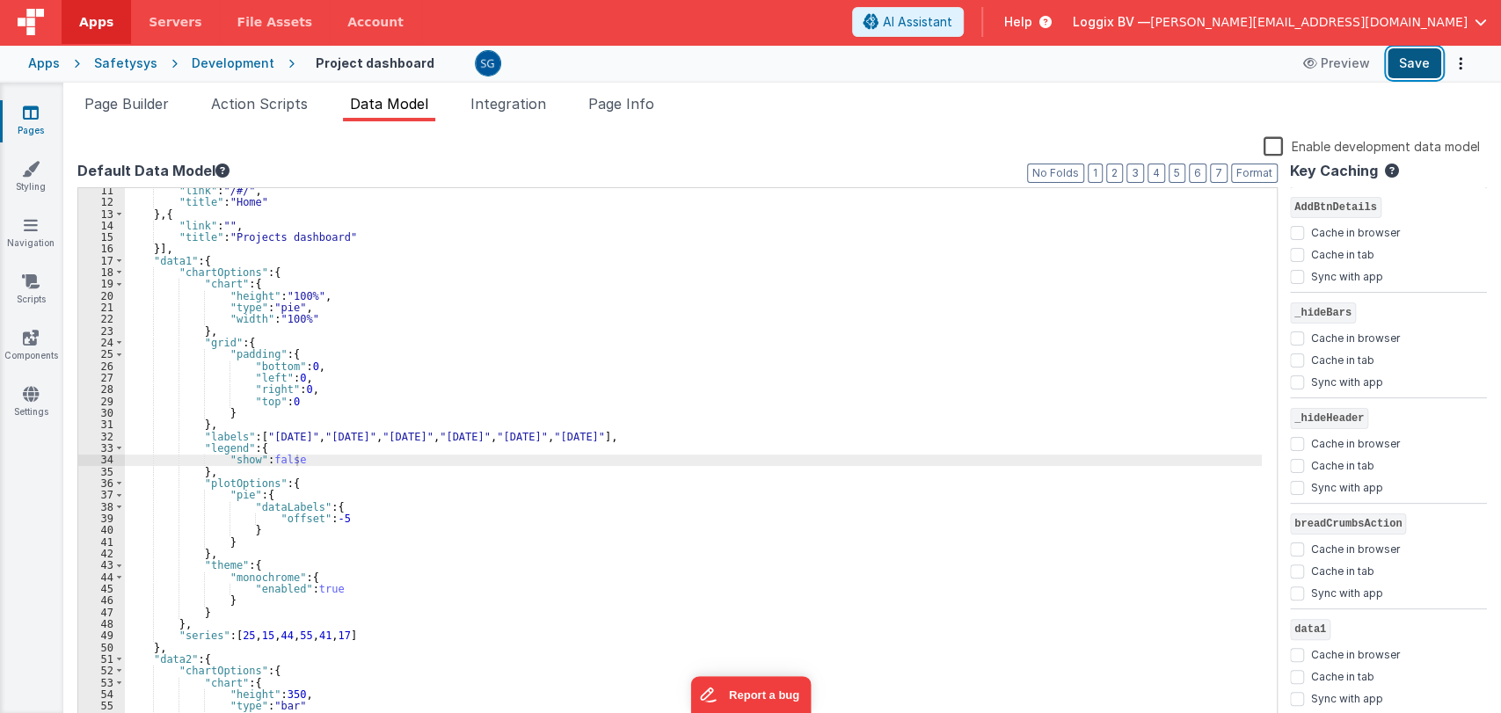
click at [1392, 64] on button "Save" at bounding box center [1414, 63] width 54 height 30
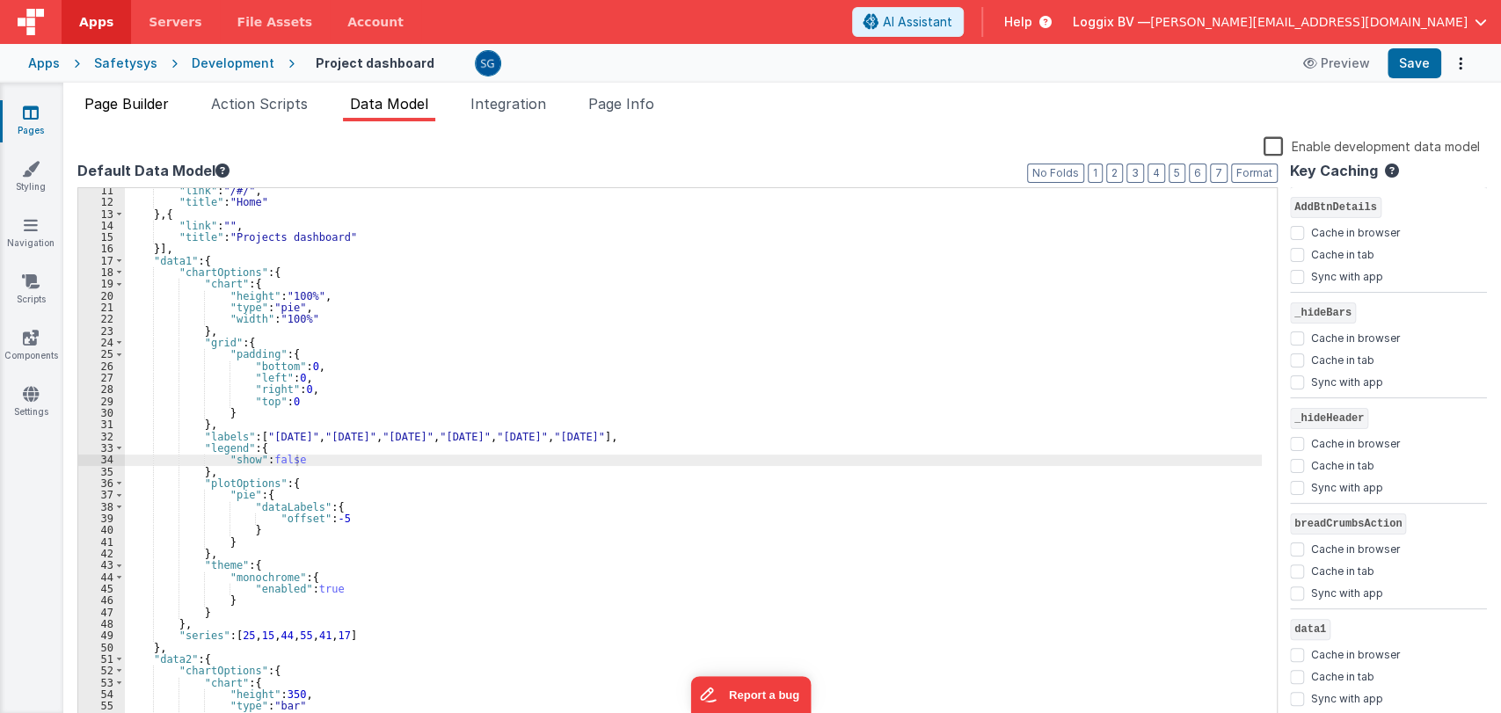
click at [134, 93] on li "Page Builder" at bounding box center [126, 107] width 98 height 28
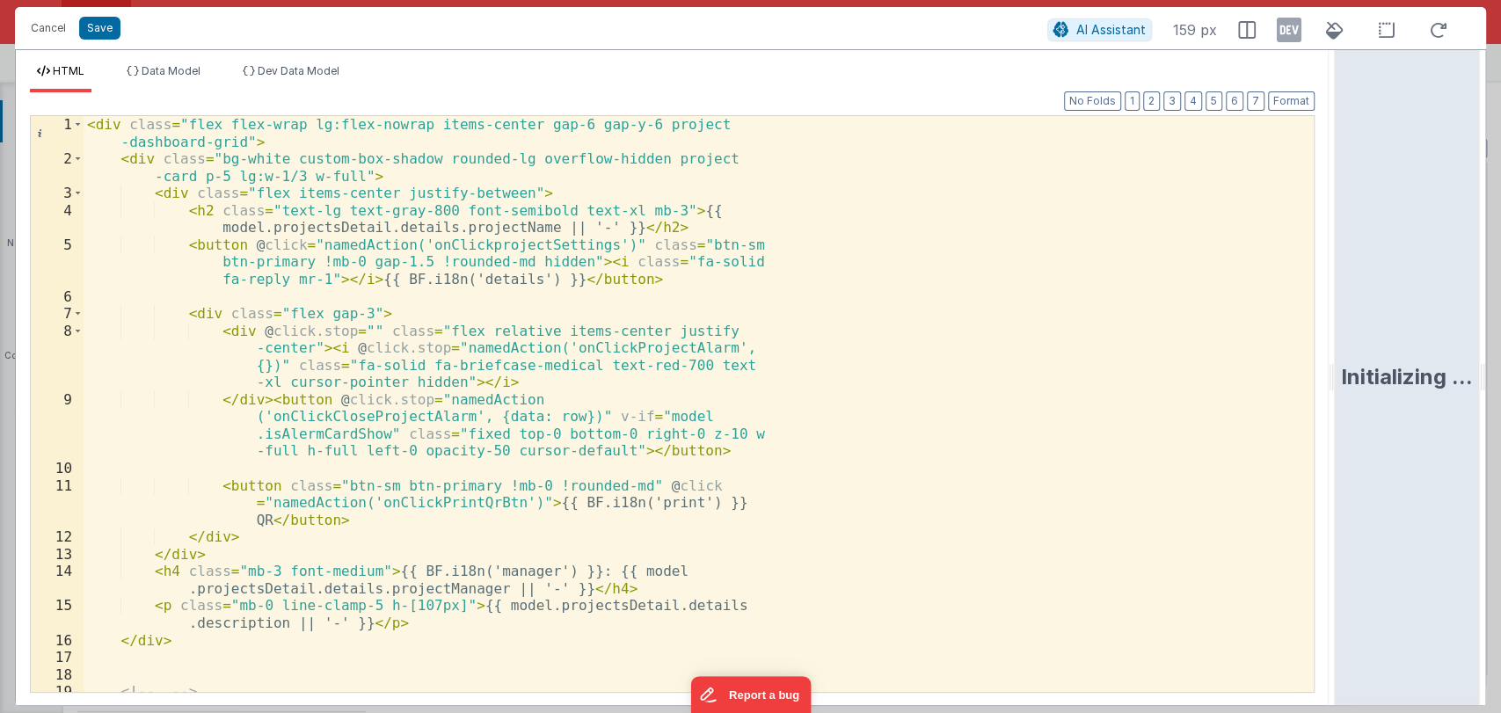
drag, startPoint x: 746, startPoint y: 376, endPoint x: 1385, endPoint y: 338, distance: 640.3
click at [1385, 338] on html "Cancel Save AI Assistant 159 px HTML Data Model Dev Data Model Format 7 6 5 4 3…" at bounding box center [750, 356] width 1501 height 713
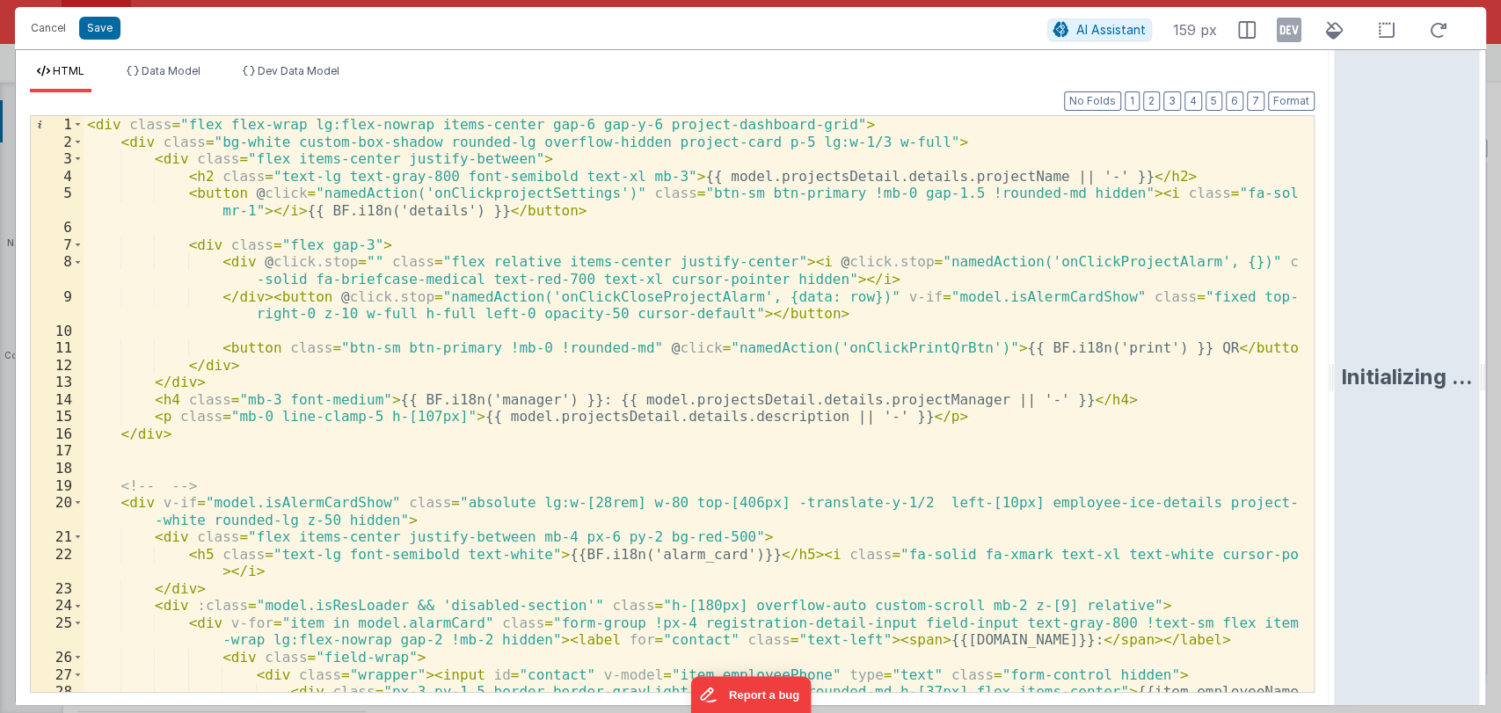
click at [900, 398] on div "< div class = "flex flex-wrap lg:flex-nowrap items-center gap-6 gap-y-6 project…" at bounding box center [691, 430] width 1215 height 628
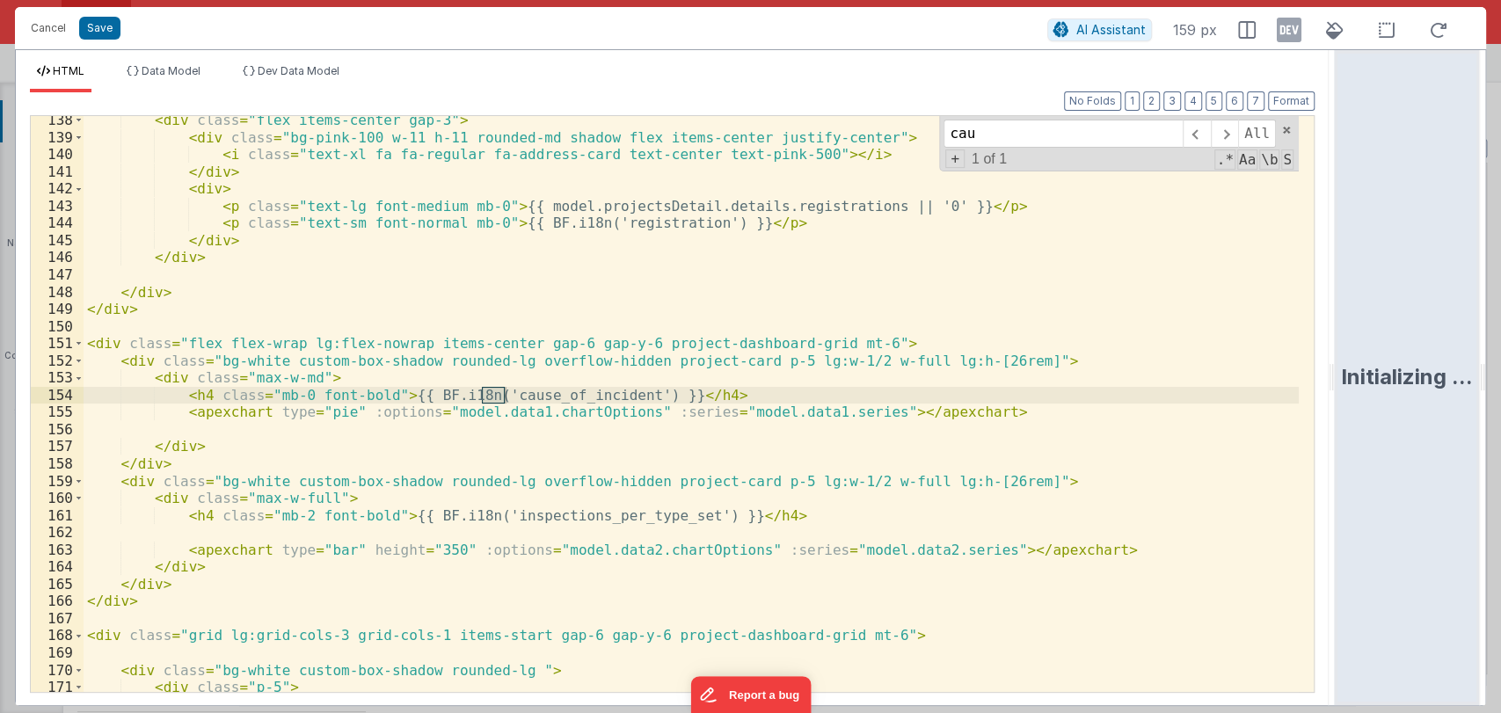
scroll to position [2532, 0]
type input "cause"
click at [985, 410] on div "< div class = "flex items-center gap-3" > < div class = "bg-pink-100 w-11 h-11 …" at bounding box center [691, 417] width 1215 height 610
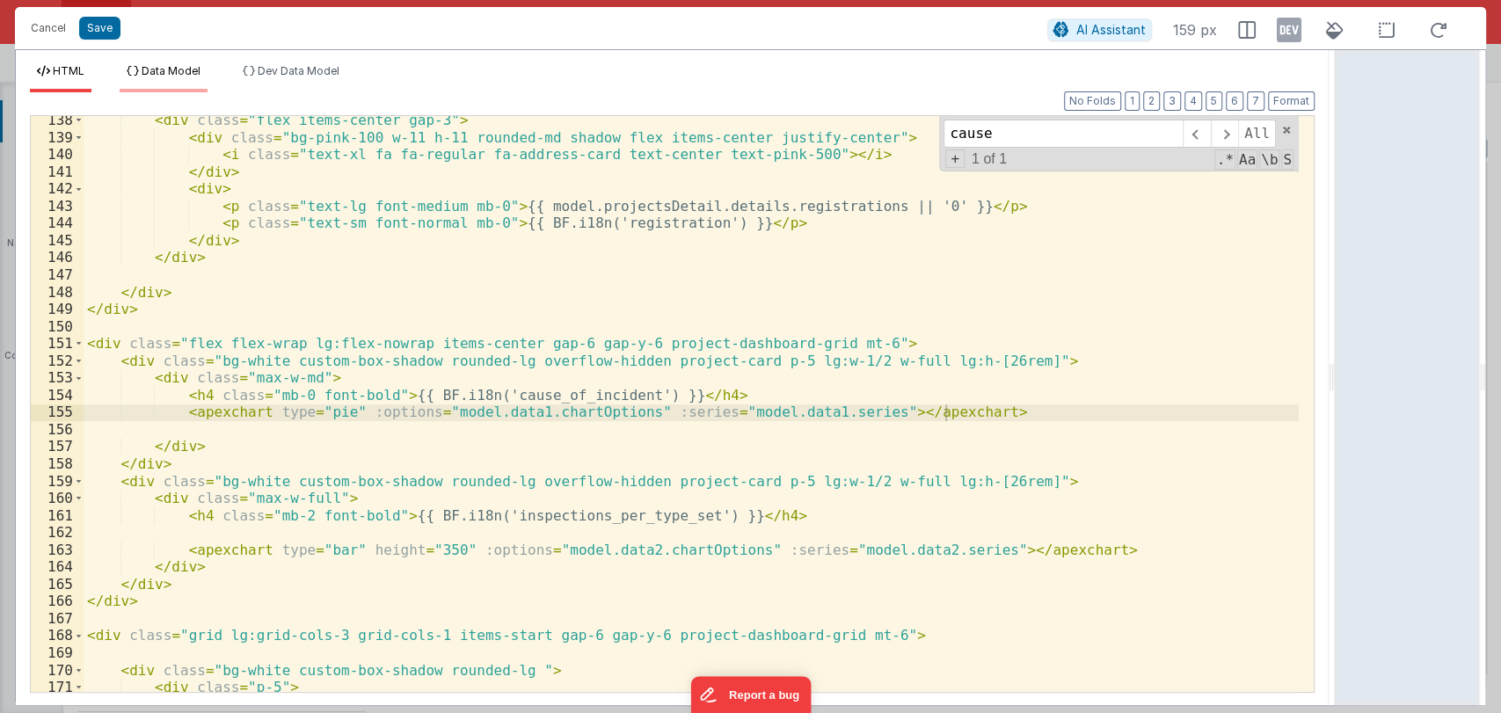
click at [172, 69] on span "Data Model" at bounding box center [171, 70] width 59 height 13
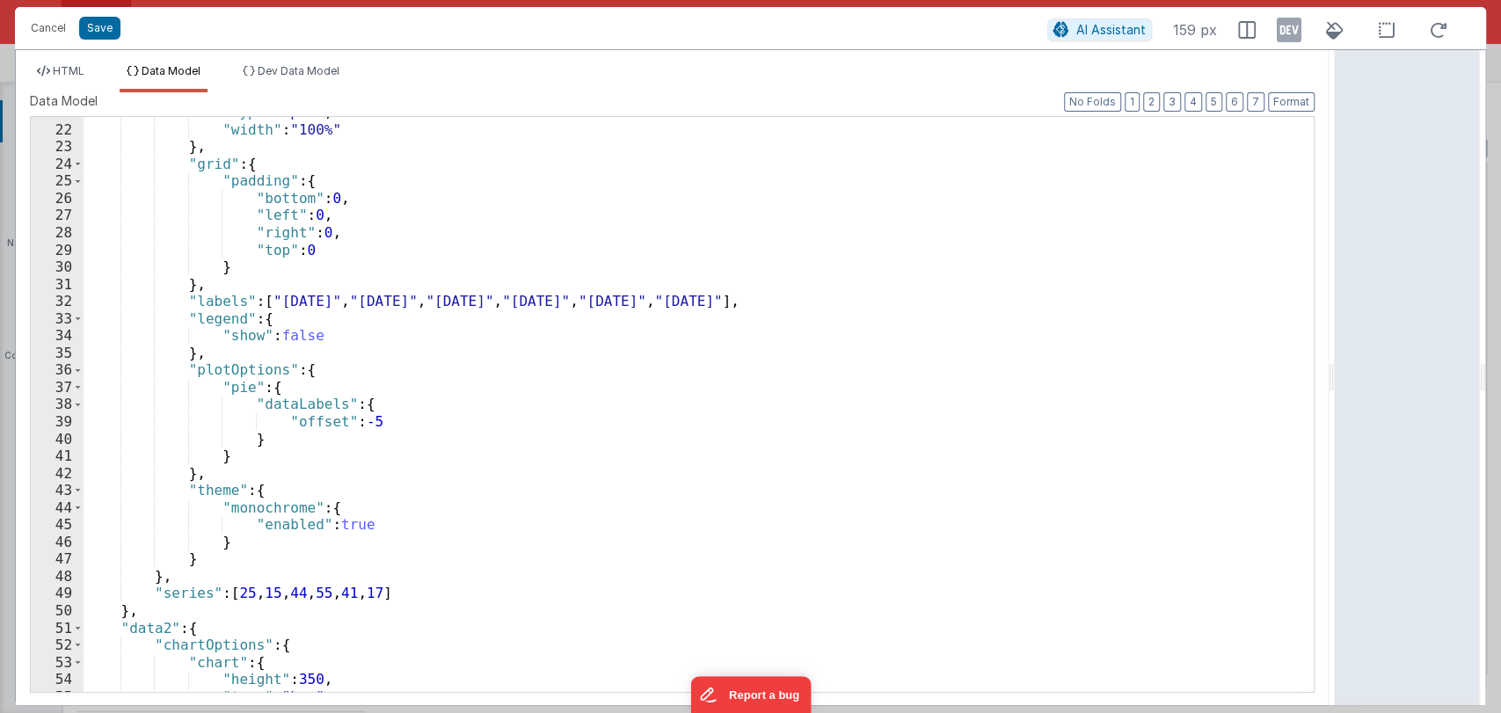
scroll to position [357, 0]
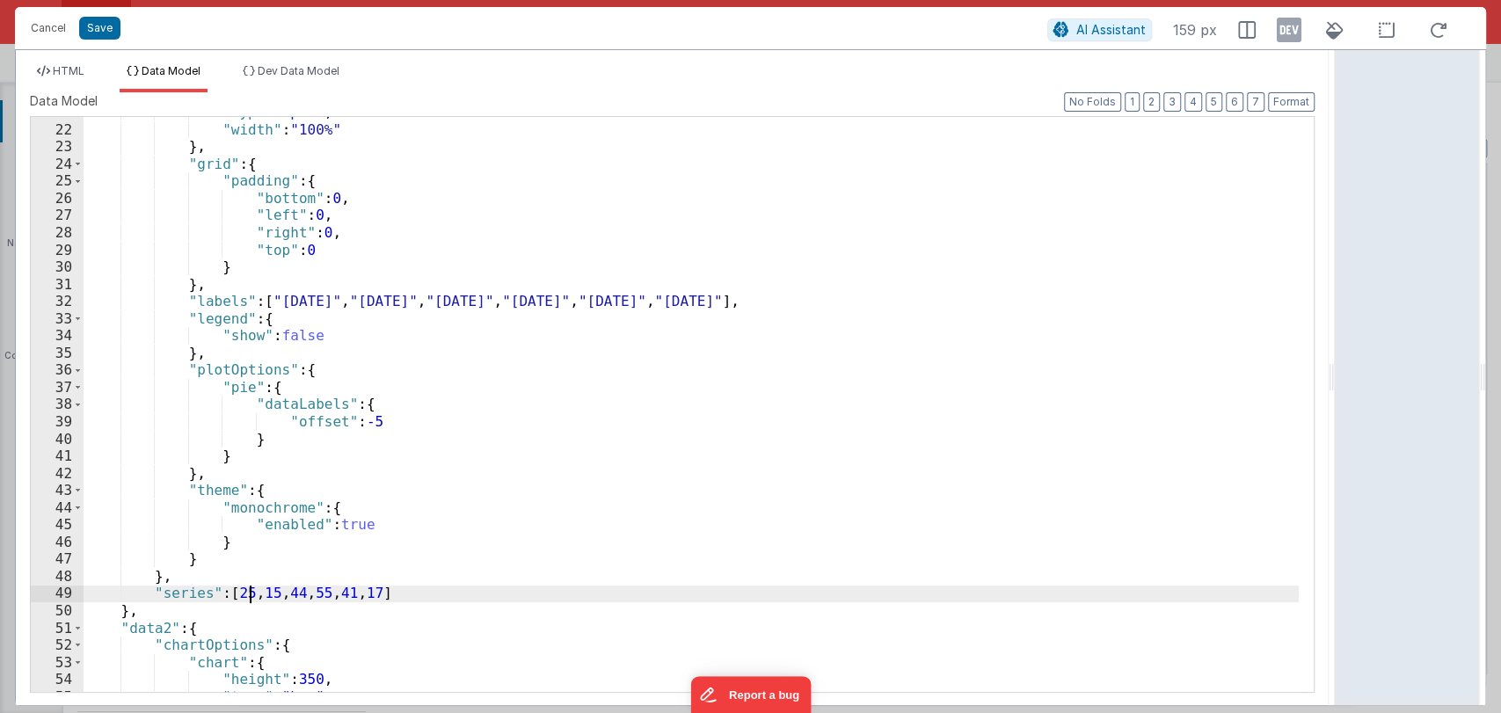
click at [247, 592] on div ""type" : "pie" , "width" : "100%" } , "grid" : { "padding" : { "bottom" : 0 , "…" at bounding box center [691, 408] width 1215 height 609
drag, startPoint x: 280, startPoint y: 593, endPoint x: 267, endPoint y: 593, distance: 12.3
click at [267, 593] on div ""type" : "pie" , "width" : "100%" } , "grid" : { "padding" : { "bottom" : 0 , "…" at bounding box center [691, 408] width 1215 height 609
drag, startPoint x: 306, startPoint y: 593, endPoint x: 295, endPoint y: 590, distance: 10.9
click at [295, 590] on div ""type" : "pie" , "width" : "100%" } , "grid" : { "padding" : { "bottom" : 0 , "…" at bounding box center [691, 408] width 1215 height 609
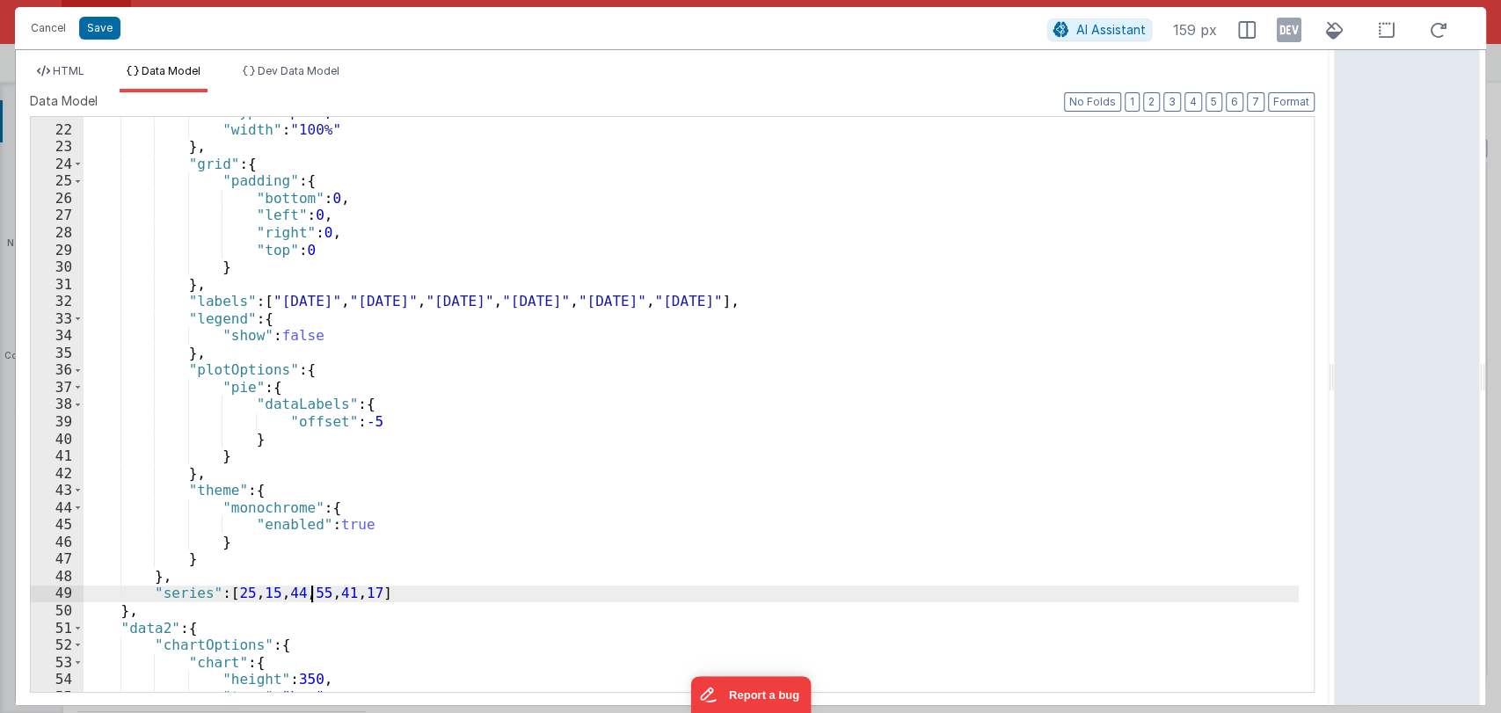
click at [315, 595] on div ""type" : "pie" , "width" : "100%" } , "grid" : { "padding" : { "bottom" : 0 , "…" at bounding box center [691, 408] width 1215 height 609
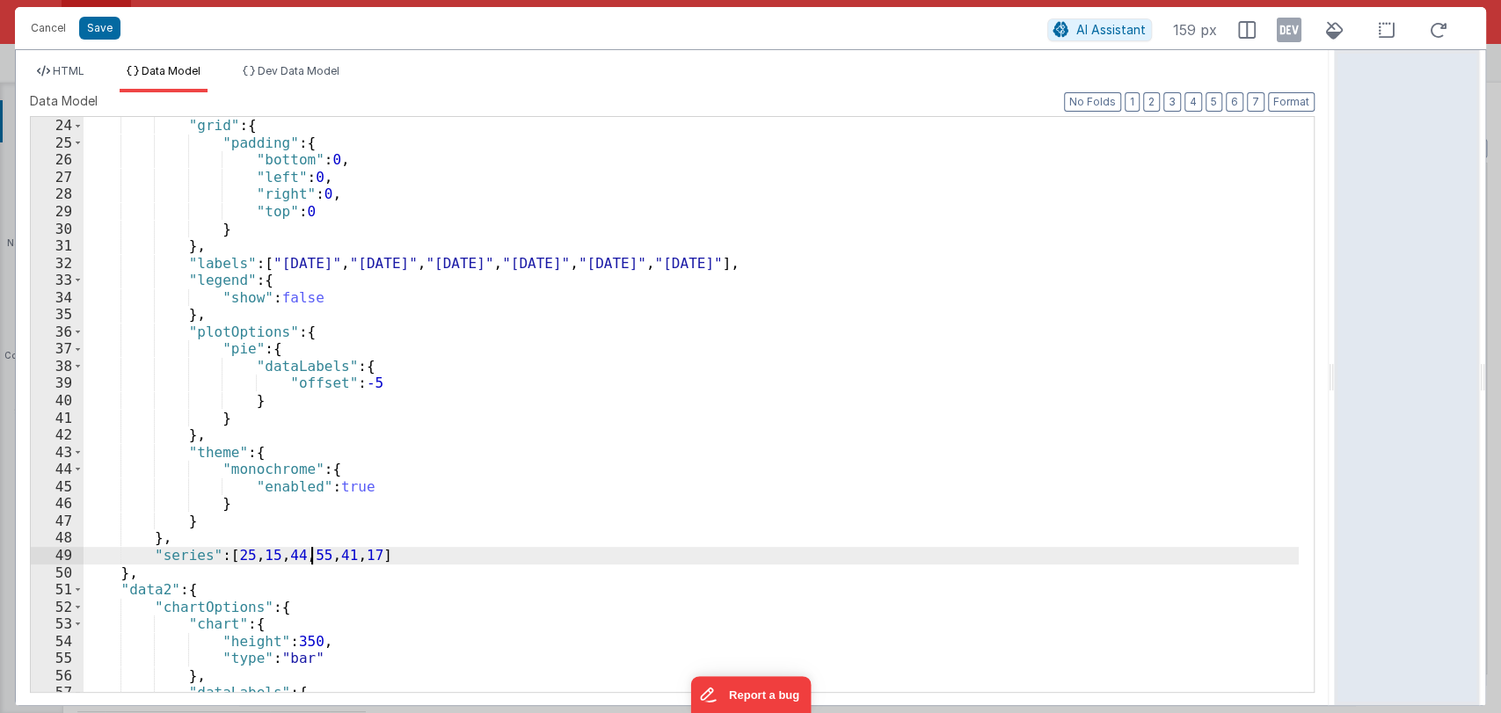
scroll to position [395, 0]
click at [440, 562] on div "} , "grid" : { "padding" : { "bottom" : 0 , "left" : 0 , "right" : 0 , "top" : …" at bounding box center [691, 404] width 1215 height 609
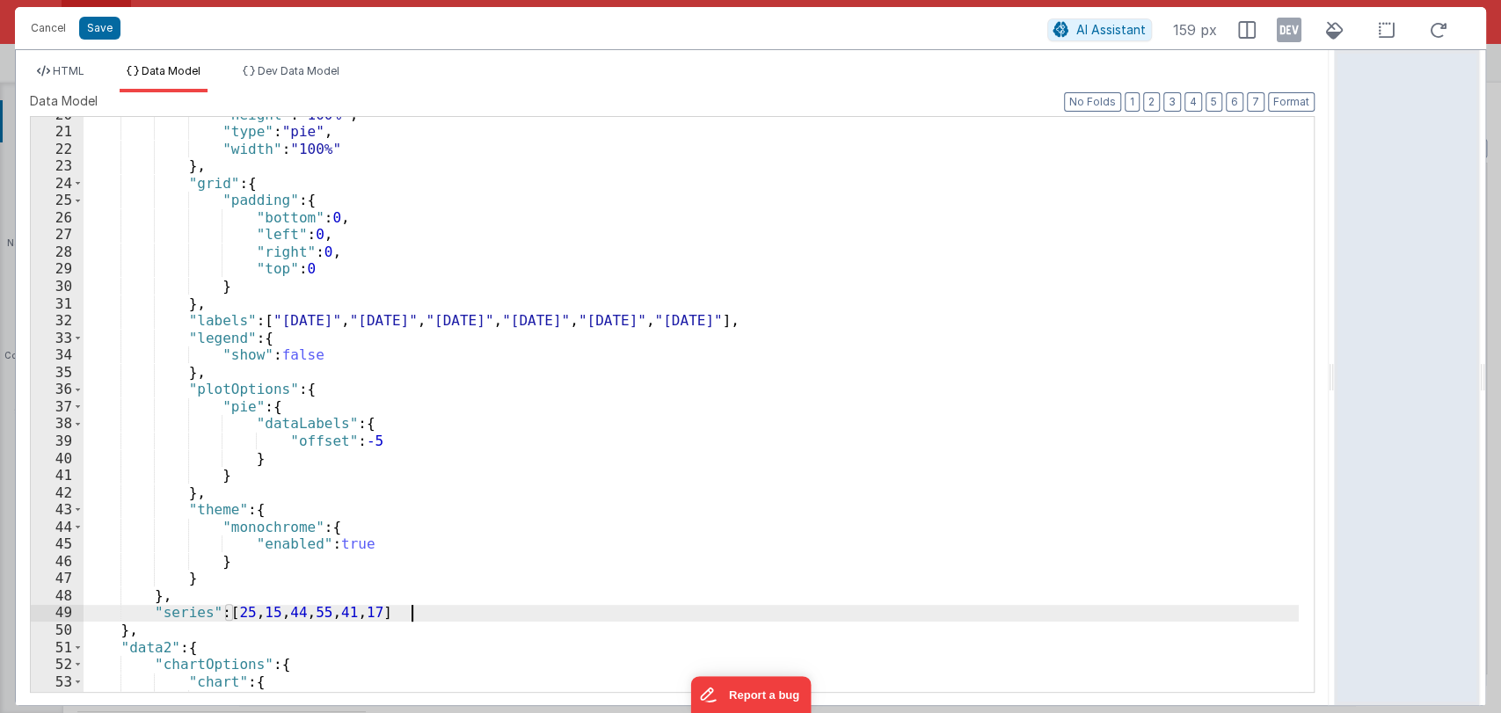
scroll to position [338, 0]
click at [77, 81] on li "HTML" at bounding box center [61, 78] width 62 height 28
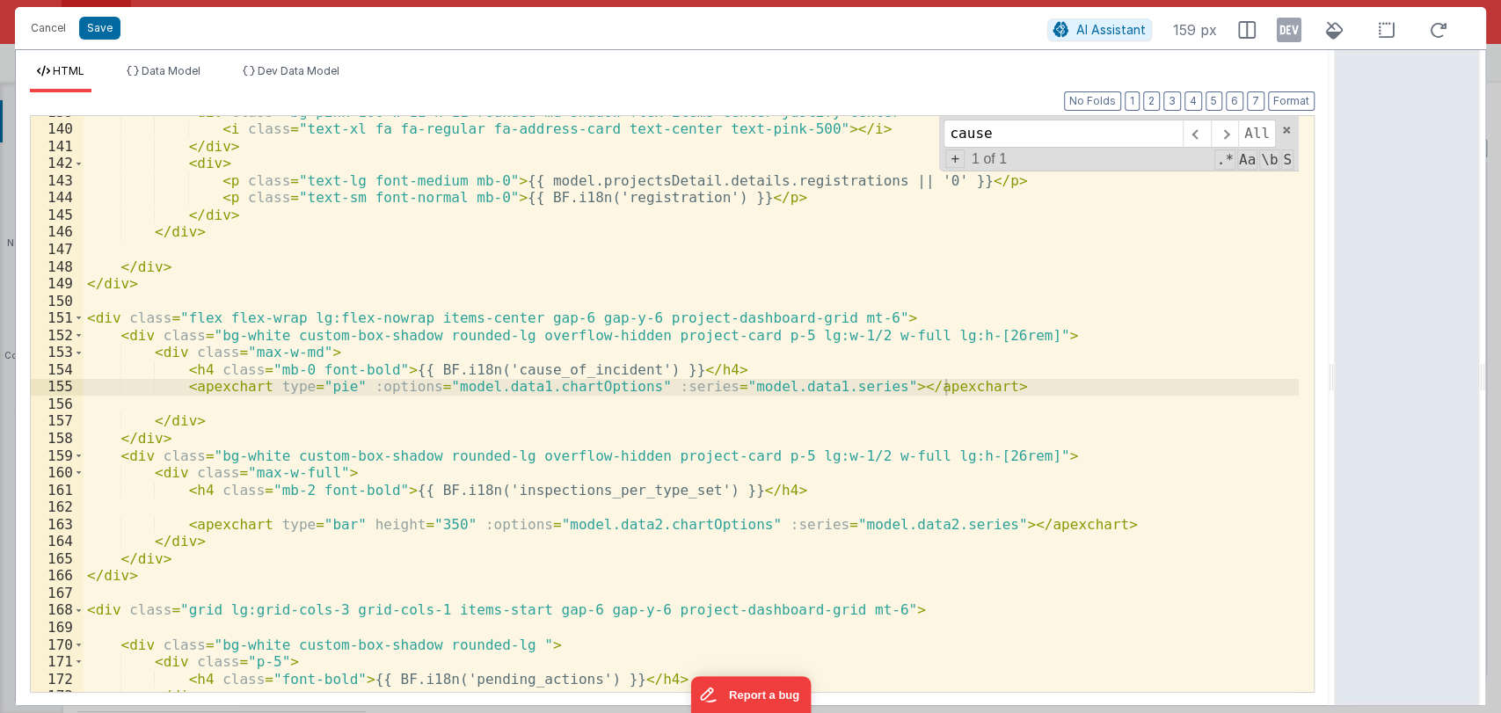
scroll to position [2557, 0]
click at [189, 73] on span "Data Model" at bounding box center [171, 70] width 59 height 13
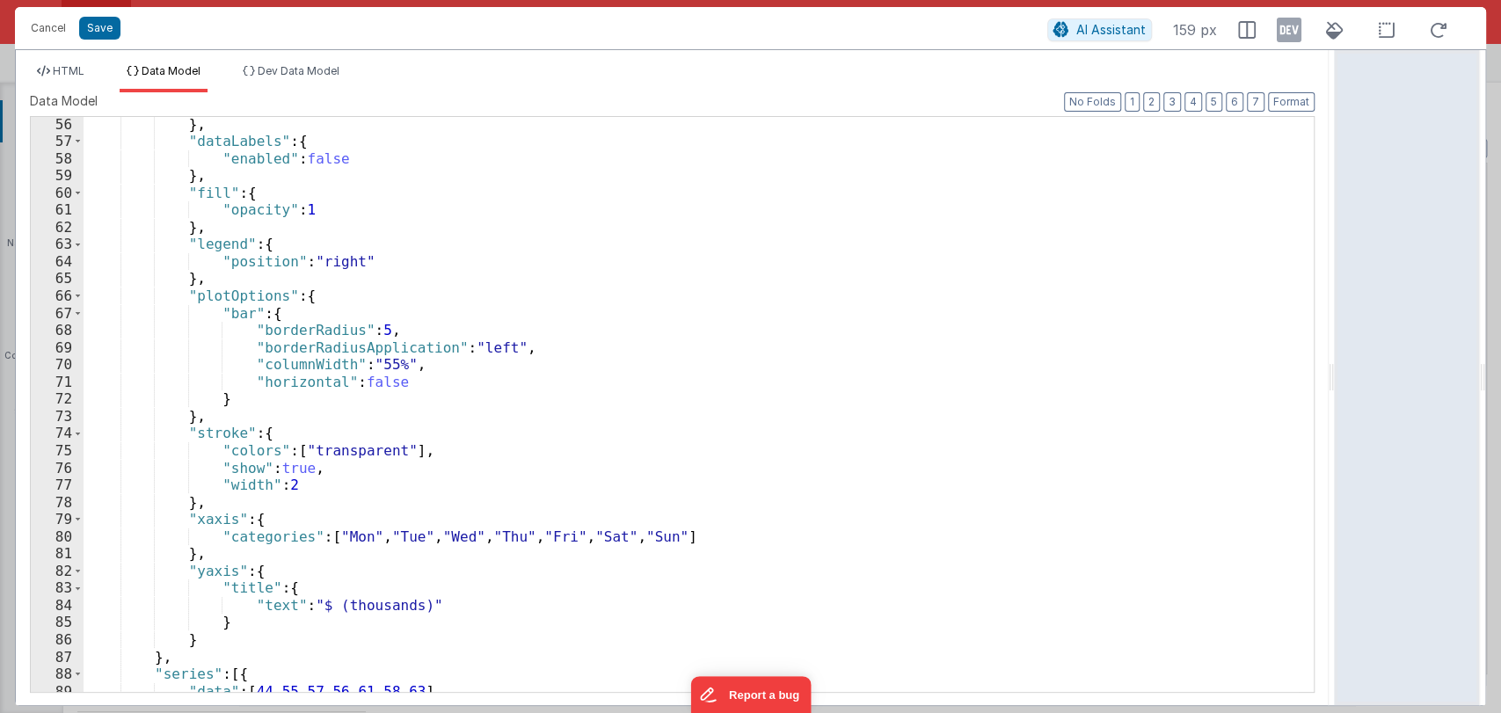
scroll to position [952, 0]
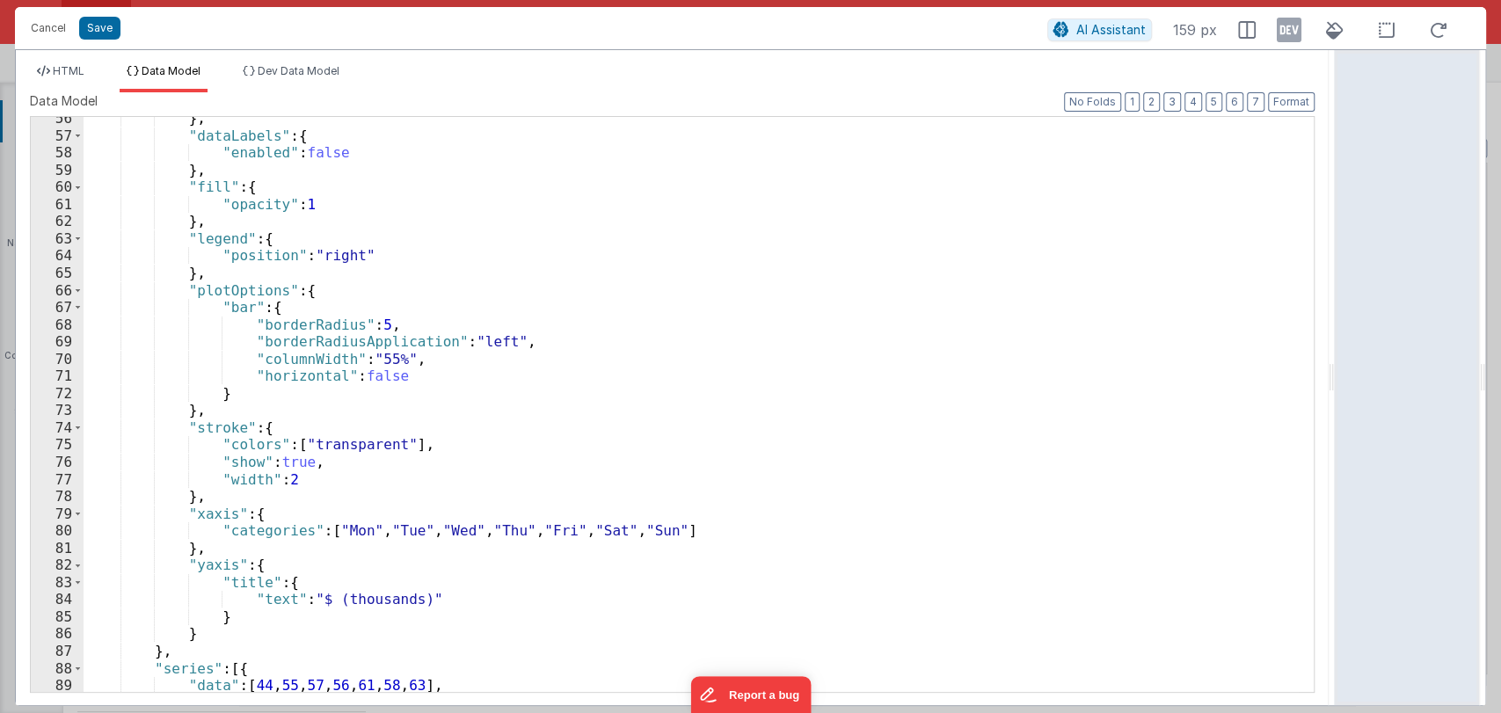
click at [454, 439] on div "} , "dataLabels" : { "enabled" : false } , "fill" : { "opacity" : 1 } , "legend…" at bounding box center [691, 414] width 1215 height 609
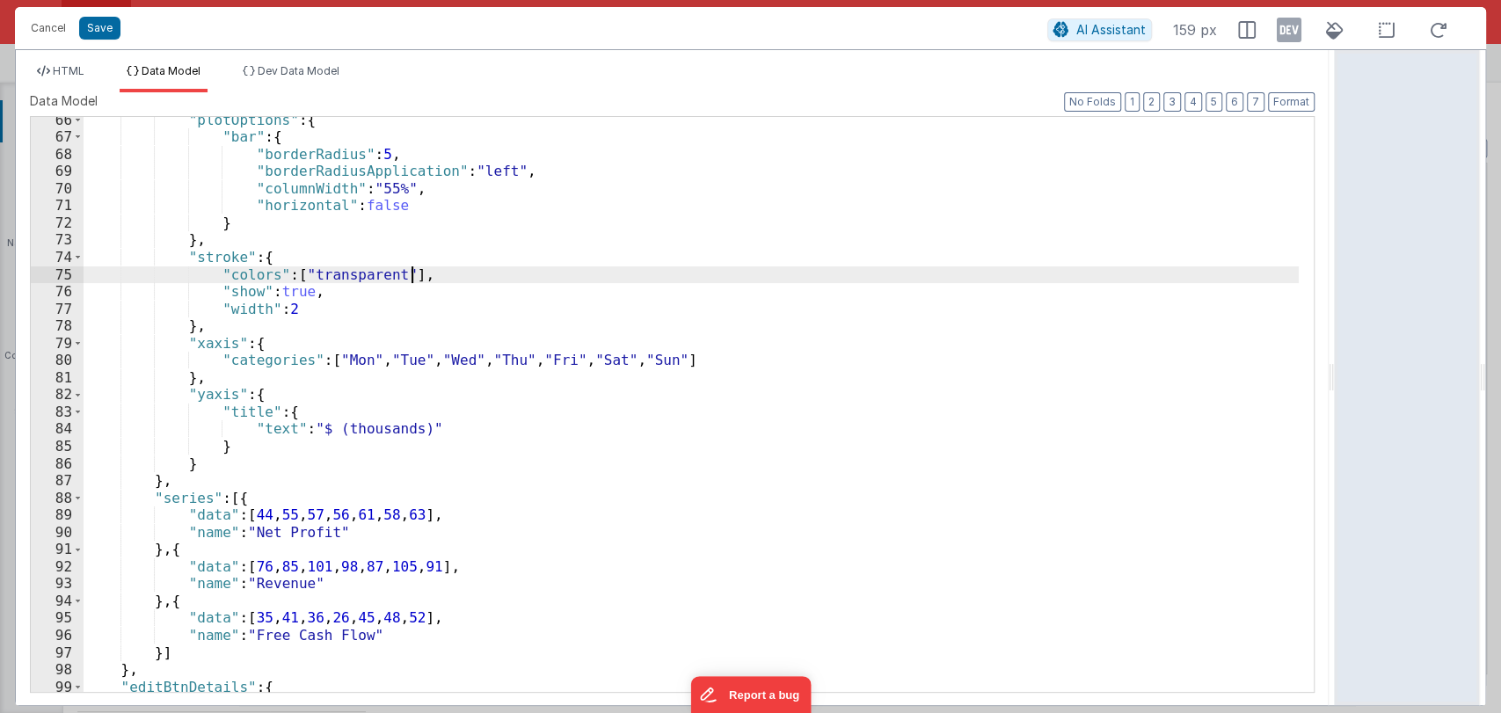
scroll to position [1123, 0]
click at [354, 424] on div ""plotOptions" : { "bar" : { "borderRadius" : 5 , "borderRadiusApplication" : "l…" at bounding box center [691, 415] width 1215 height 609
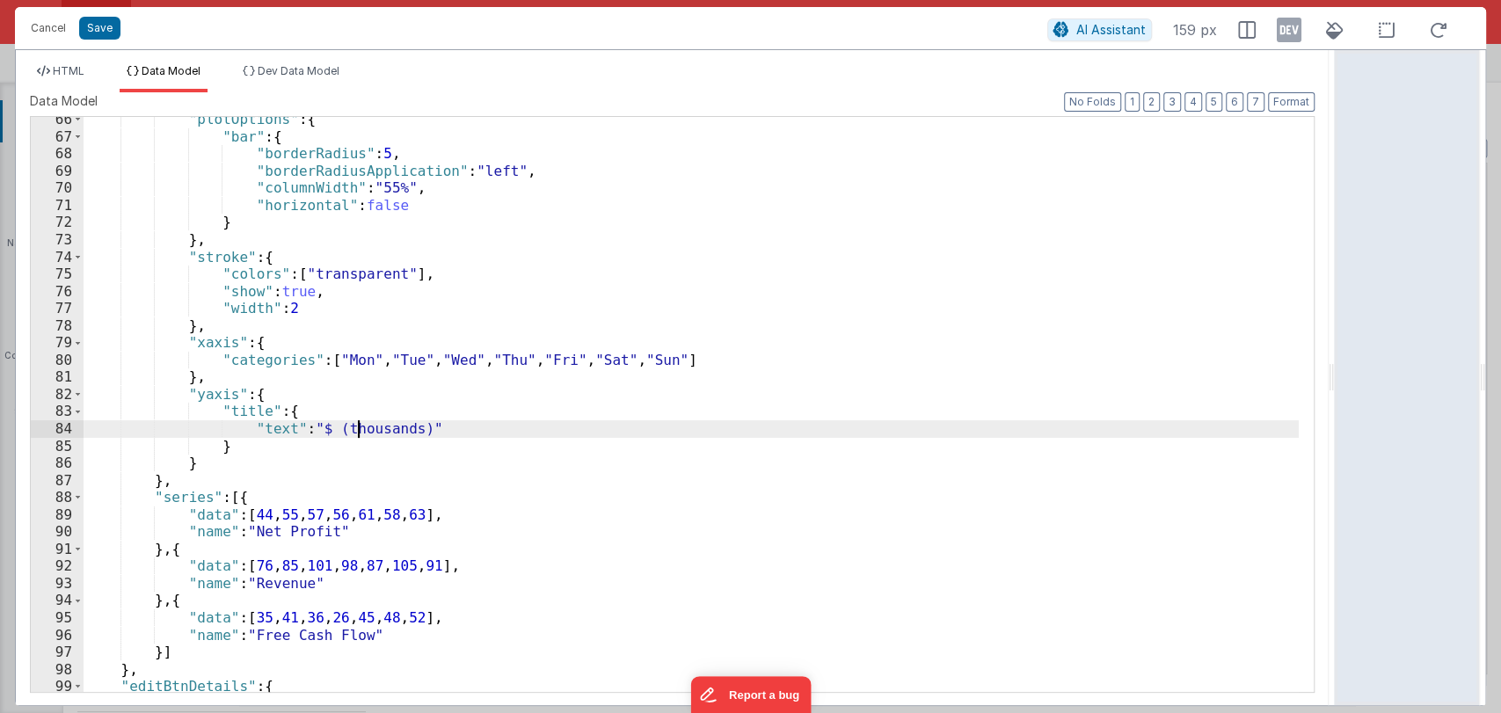
click at [354, 424] on div ""plotOptions" : { "bar" : { "borderRadius" : 5 , "borderRadiusApplication" : "l…" at bounding box center [691, 415] width 1215 height 609
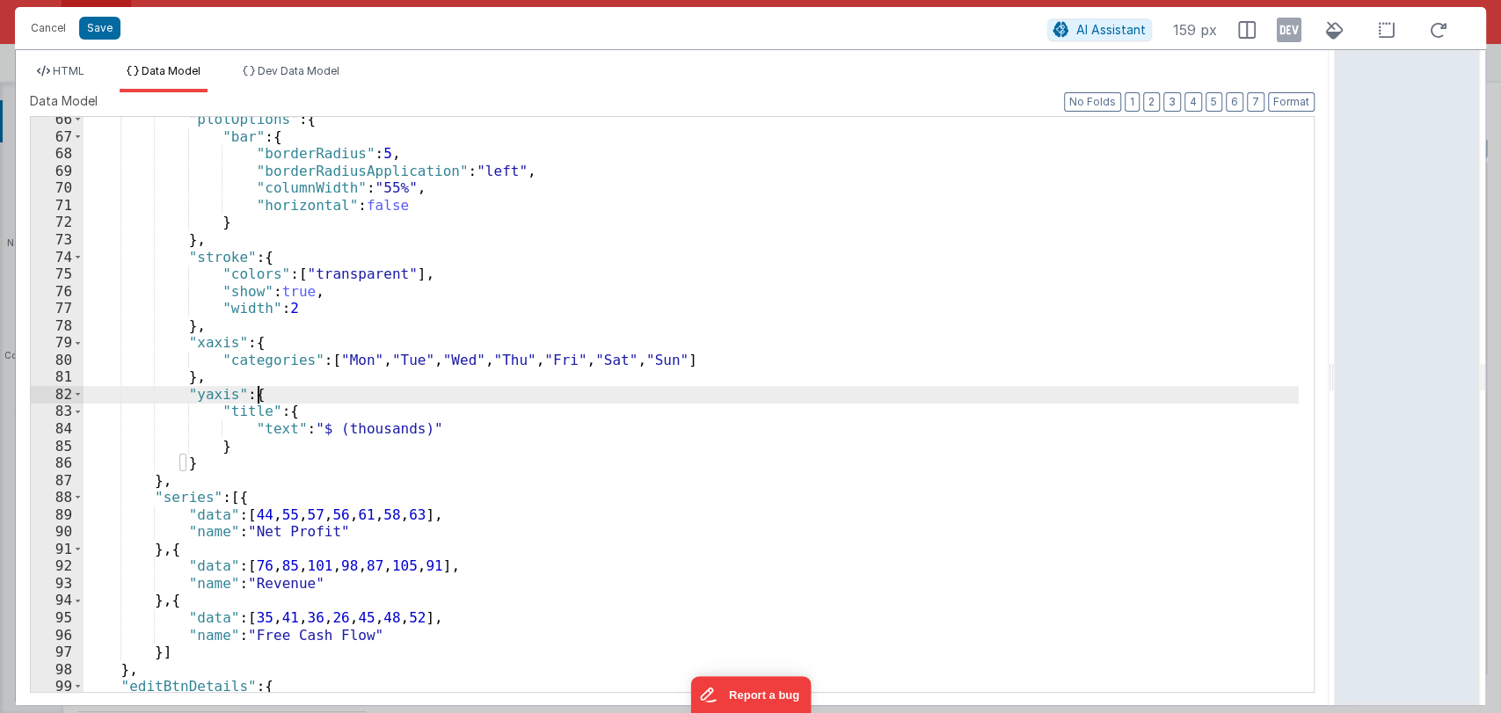
click at [398, 403] on div ""plotOptions" : { "bar" : { "borderRadius" : 5 , "borderRadiusApplication" : "l…" at bounding box center [691, 415] width 1215 height 609
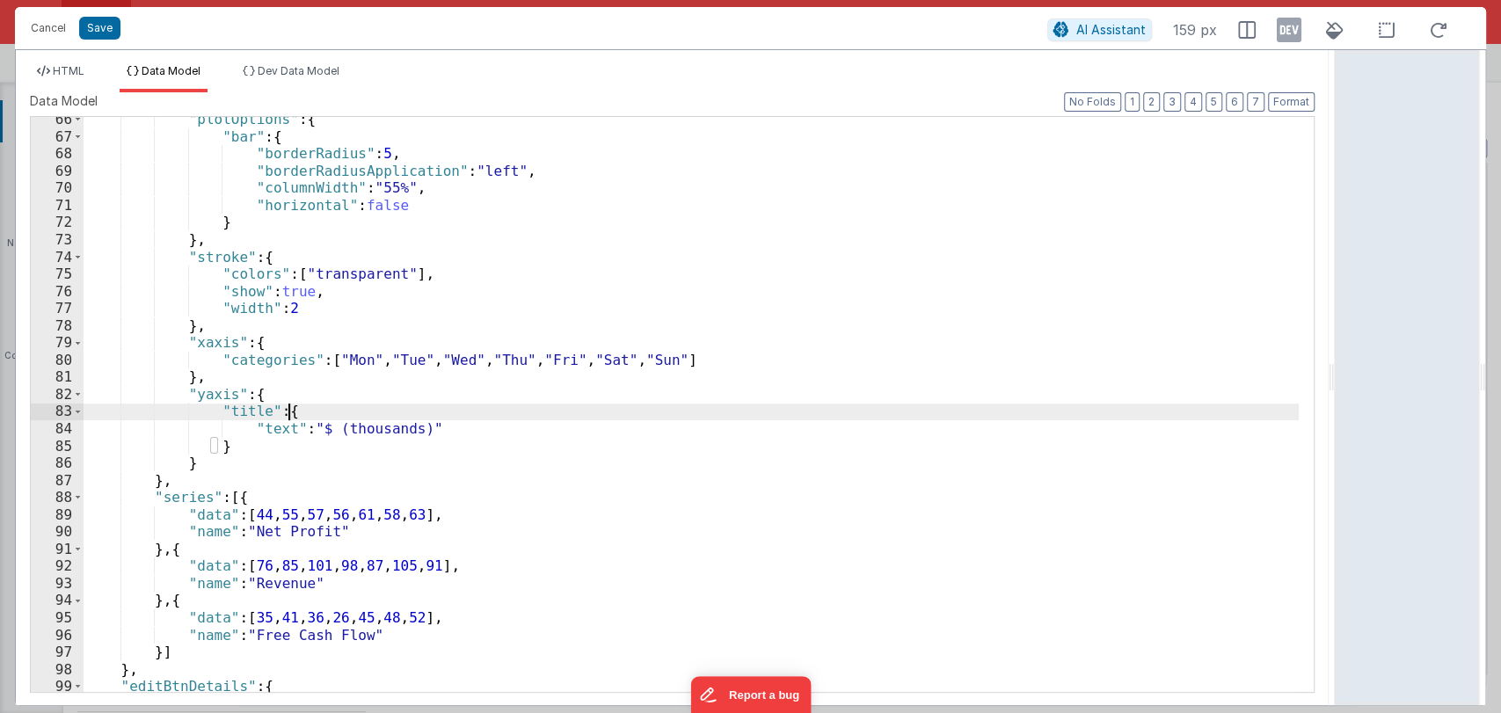
click at [374, 410] on div ""plotOptions" : { "bar" : { "borderRadius" : 5 , "borderRadiusApplication" : "l…" at bounding box center [691, 415] width 1215 height 609
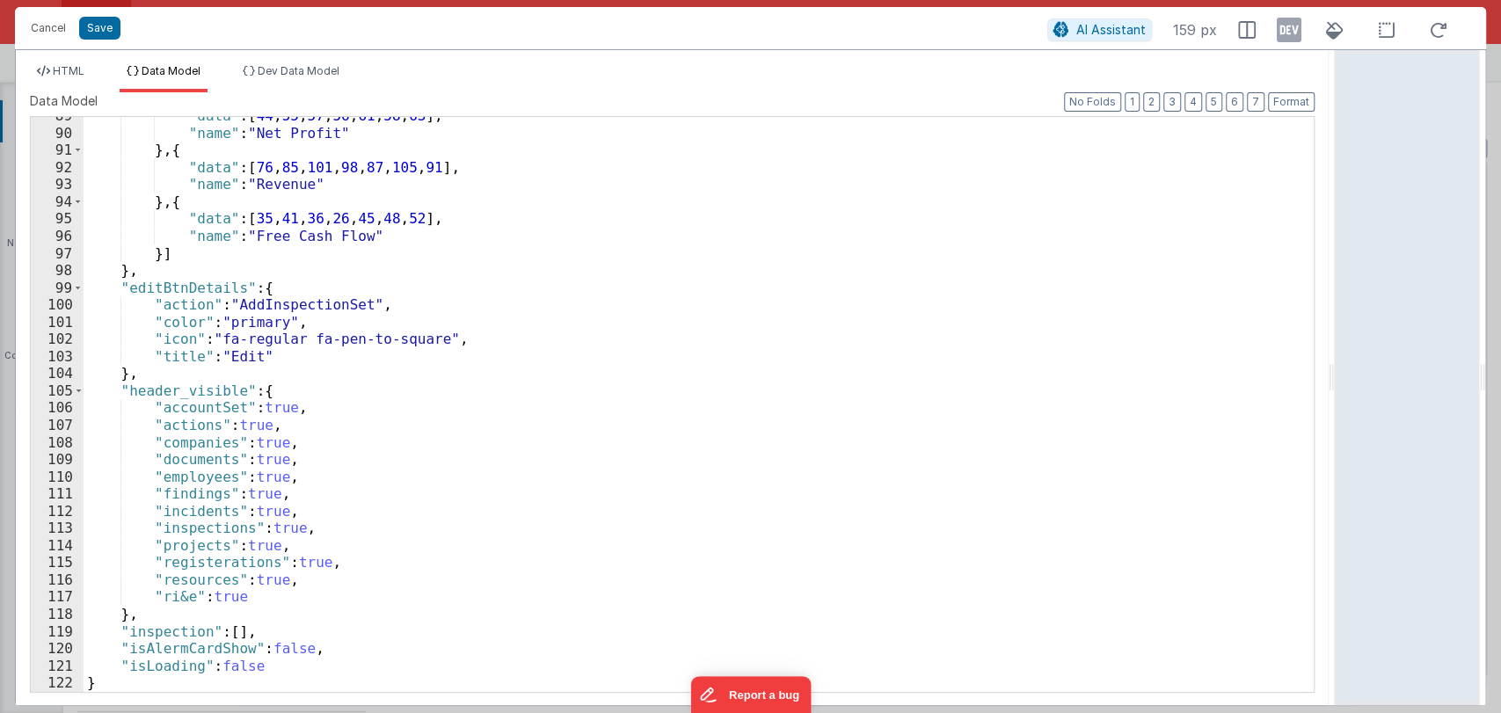
scroll to position [1522, 0]
click at [50, 25] on button "Cancel" at bounding box center [48, 28] width 53 height 25
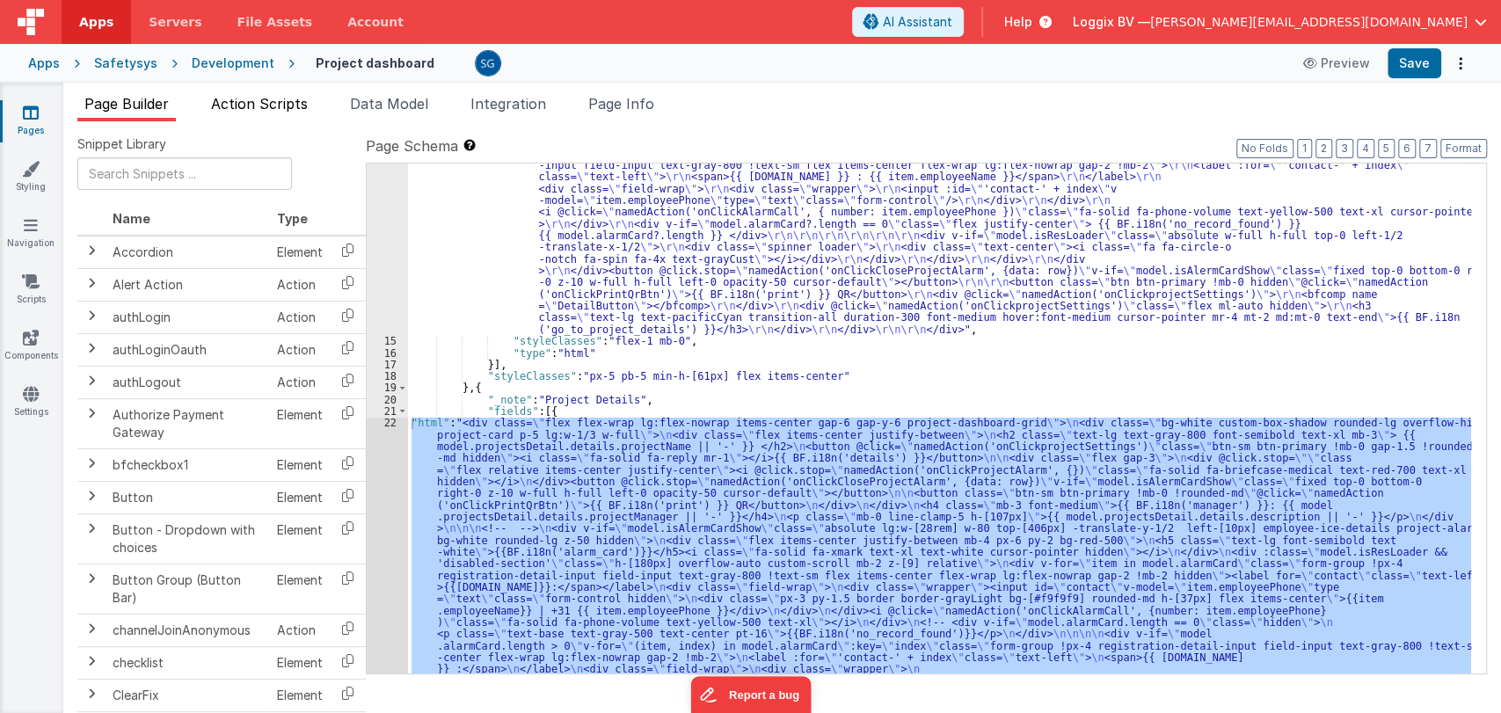
click at [264, 101] on span "Action Scripts" at bounding box center [259, 104] width 97 height 18
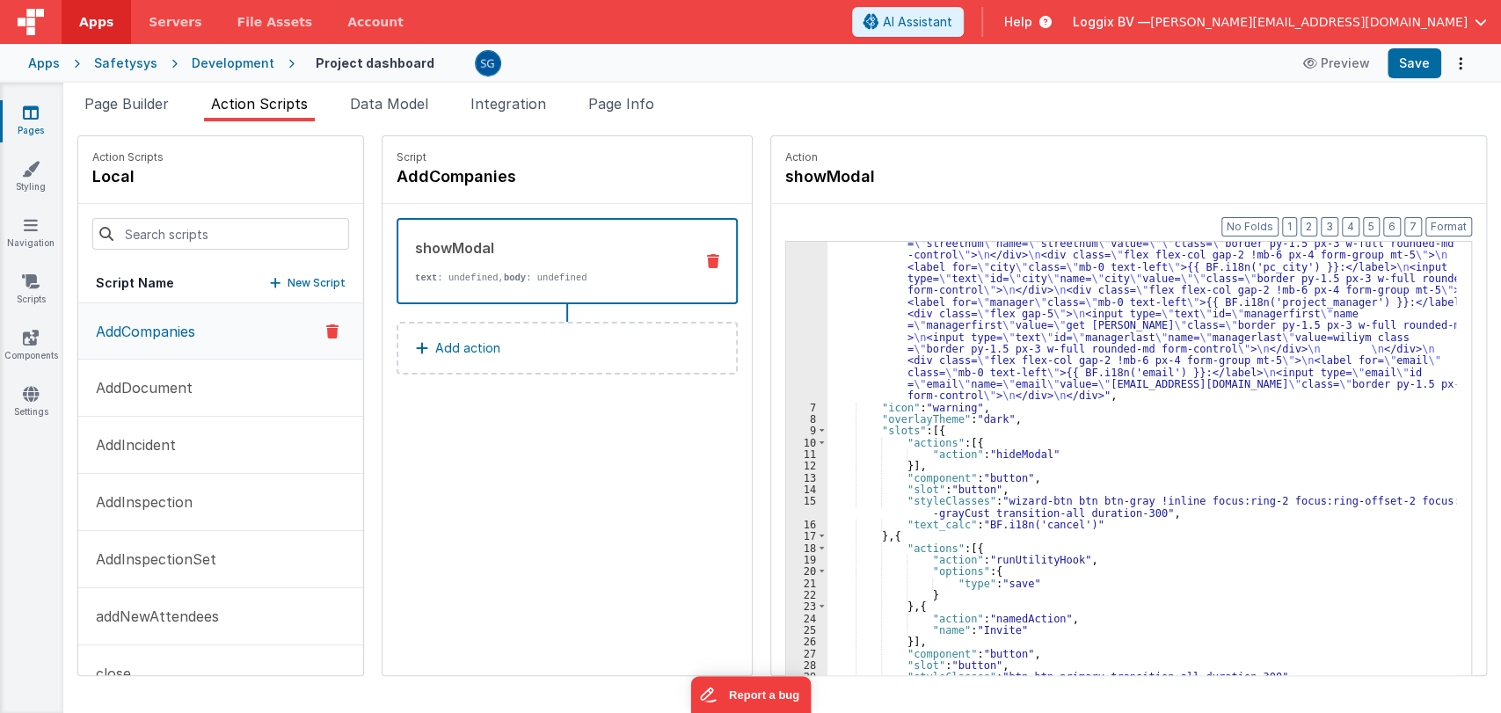
scroll to position [156, 0]
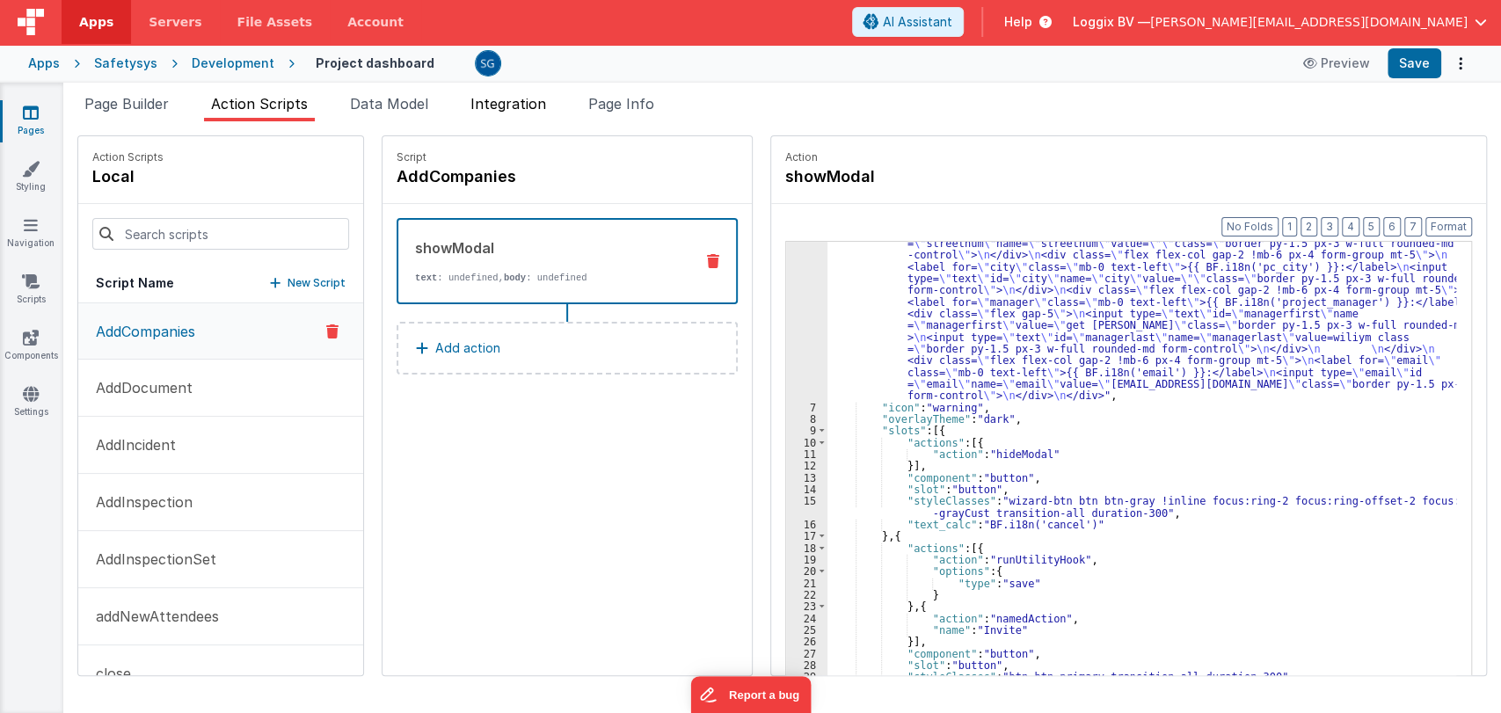
click at [501, 98] on span "Integration" at bounding box center [508, 104] width 76 height 18
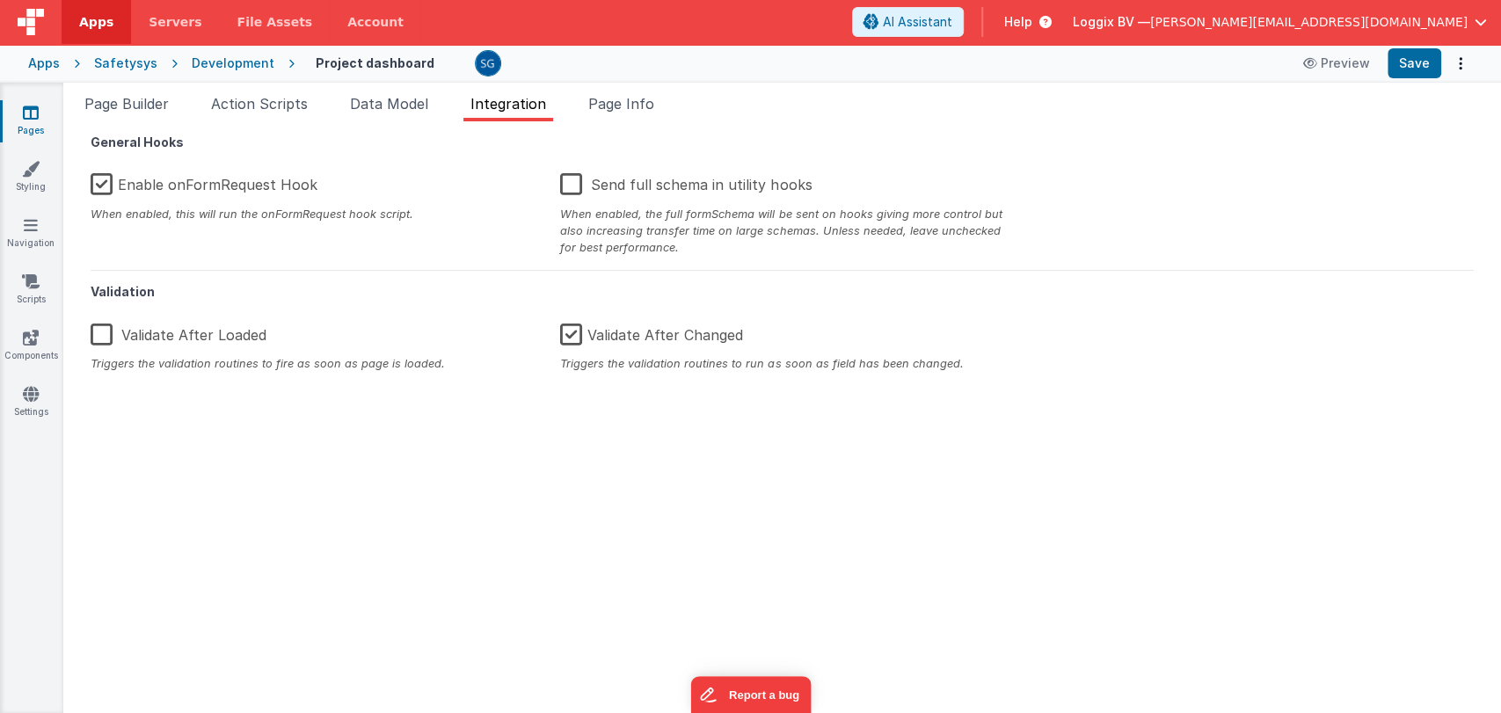
click at [585, 106] on ul "Page Builder Action Scripts Data Model Integration Page Info" at bounding box center [781, 107] width 1437 height 28
click at [593, 104] on span "Page Info" at bounding box center [621, 104] width 66 height 18
